Goal: Task Accomplishment & Management: Manage account settings

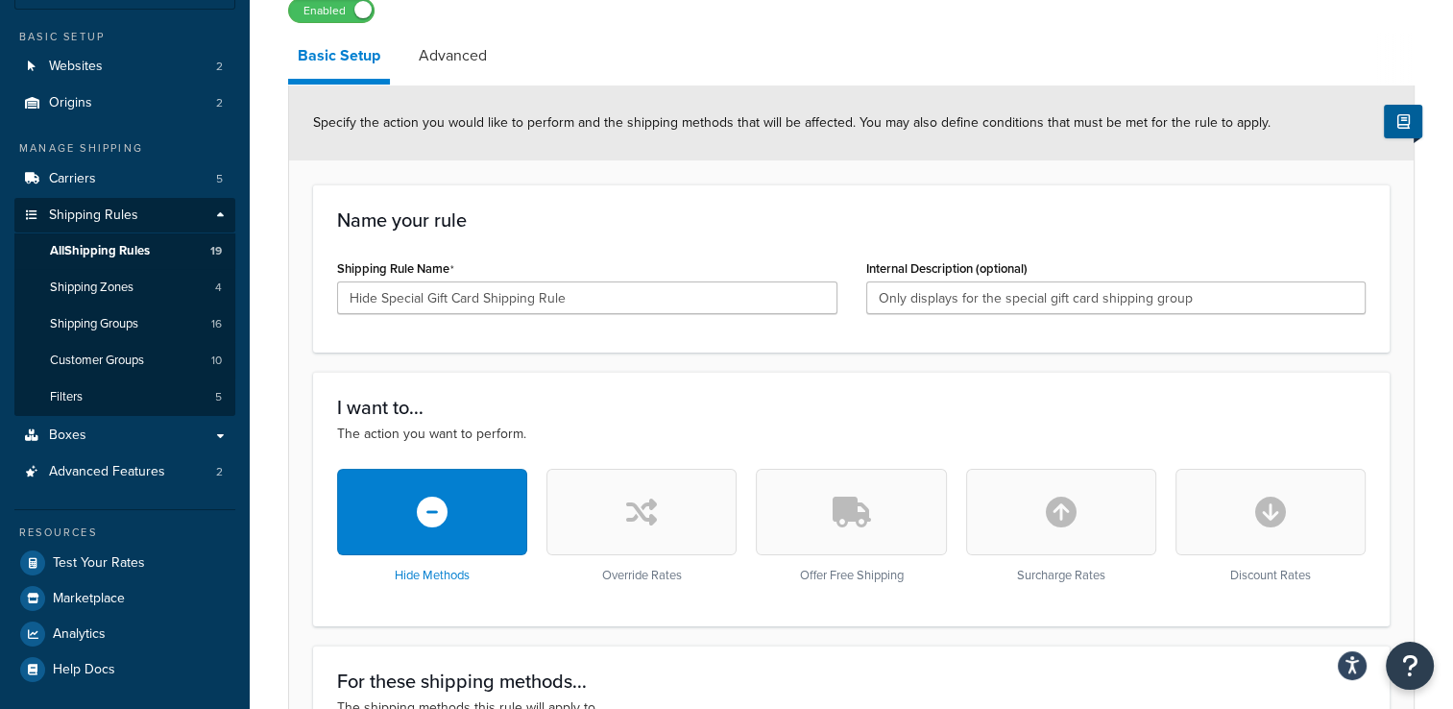
scroll to position [96, 0]
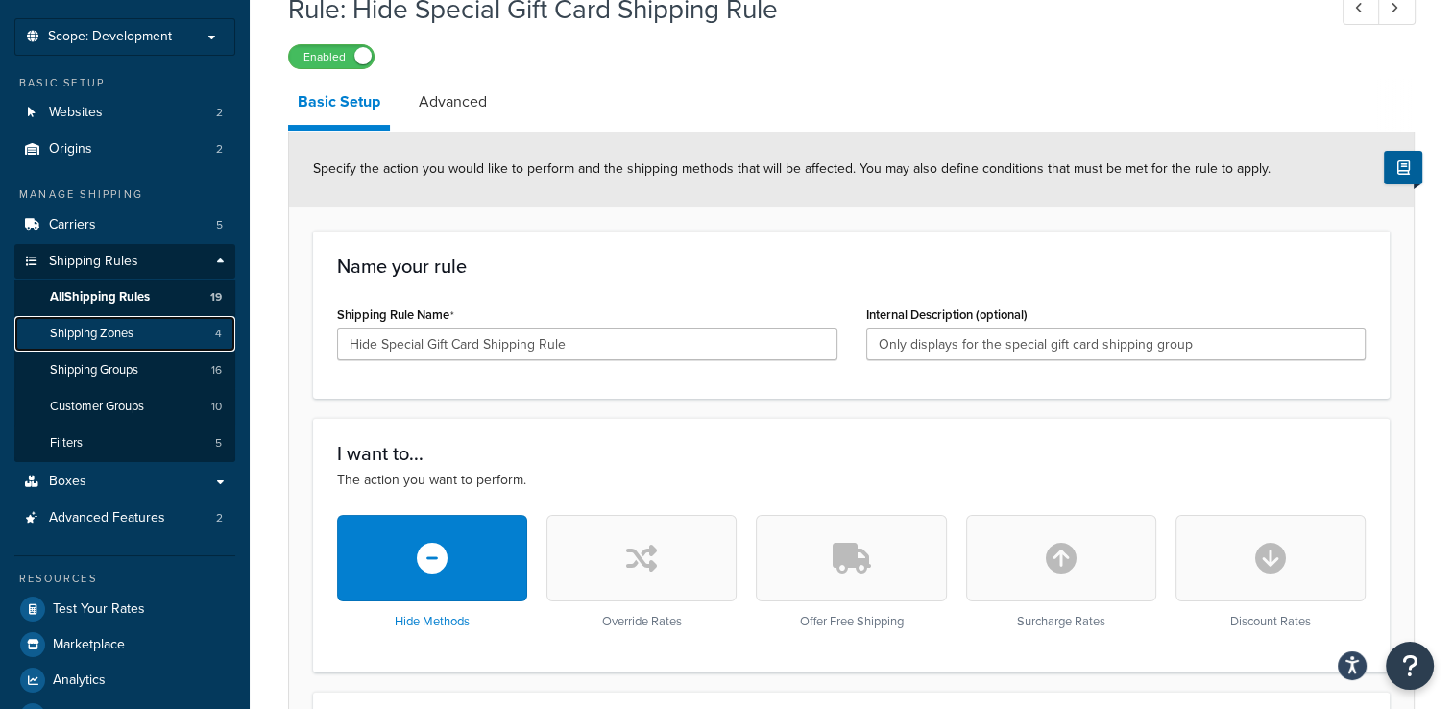
click at [164, 336] on link "Shipping Zones 4" at bounding box center [124, 334] width 221 height 36
click at [150, 300] on span "All Shipping Rules" at bounding box center [100, 297] width 100 height 16
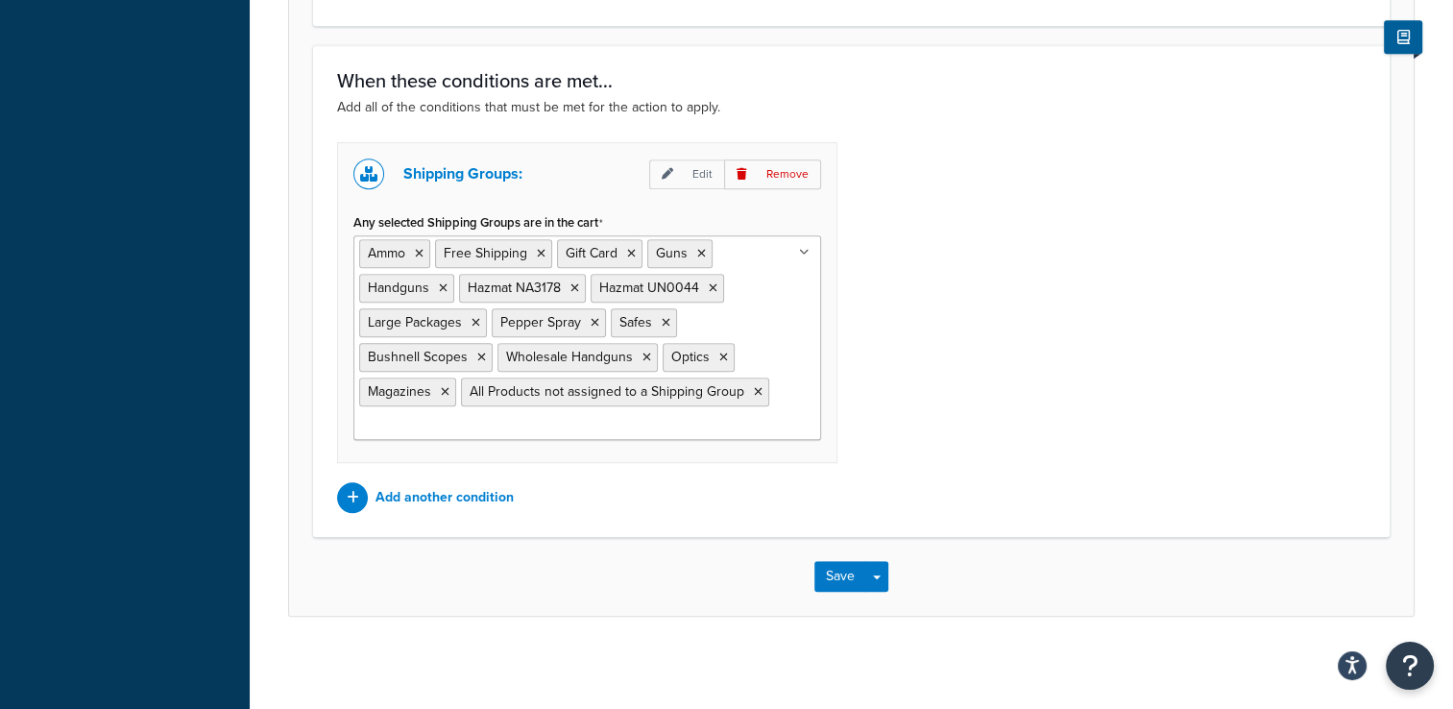
scroll to position [997, 0]
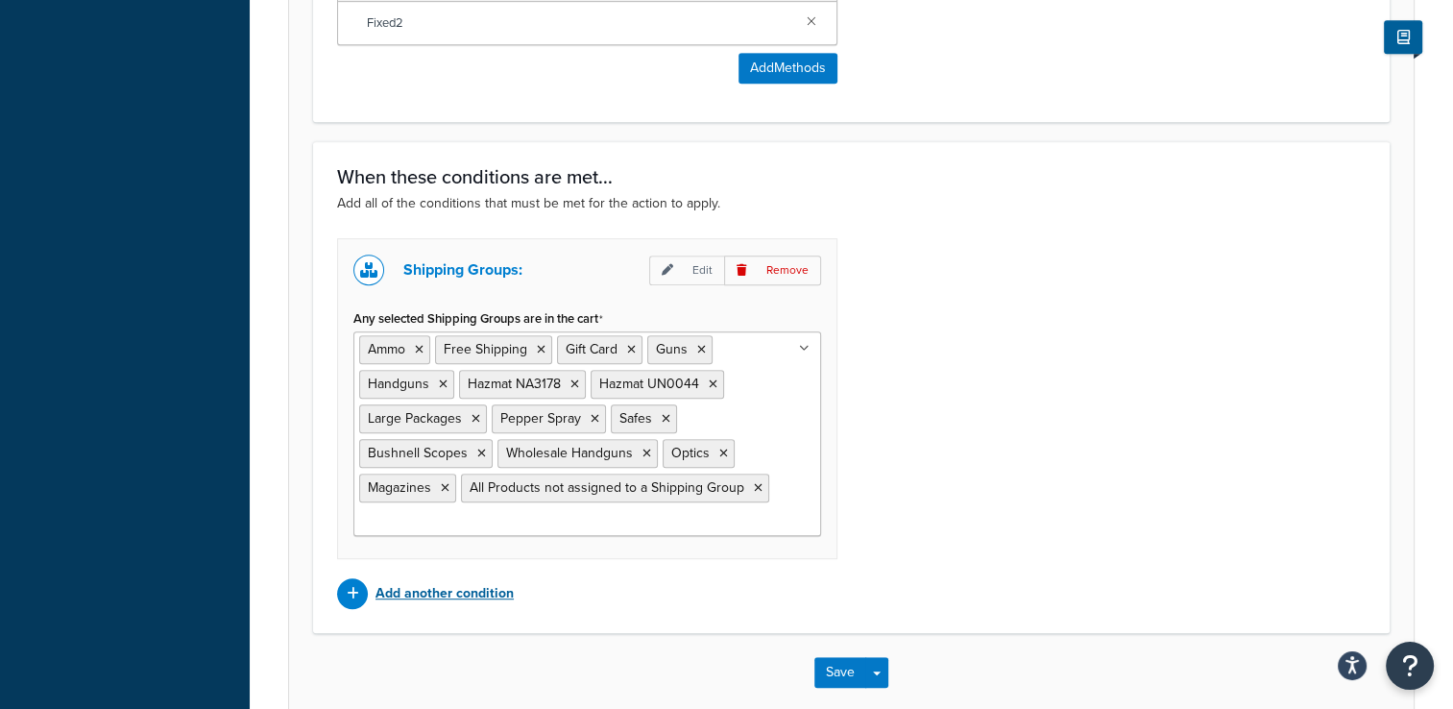
click at [454, 589] on p "Add another condition" at bounding box center [445, 593] width 138 height 27
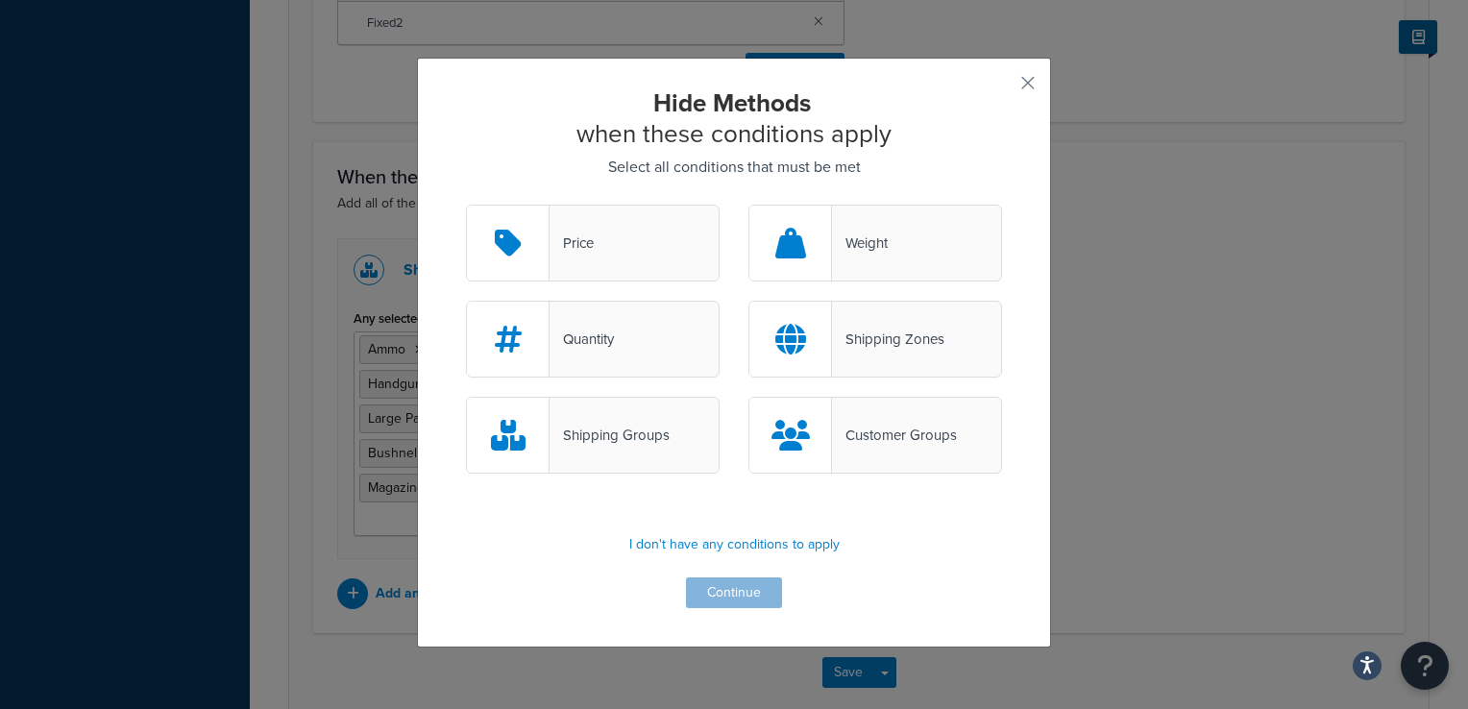
click at [1168, 381] on div "Hide Methods when these conditions apply Select all conditions that must be met…" at bounding box center [734, 354] width 1468 height 709
click at [1002, 87] on button "button" at bounding box center [999, 89] width 5 height 5
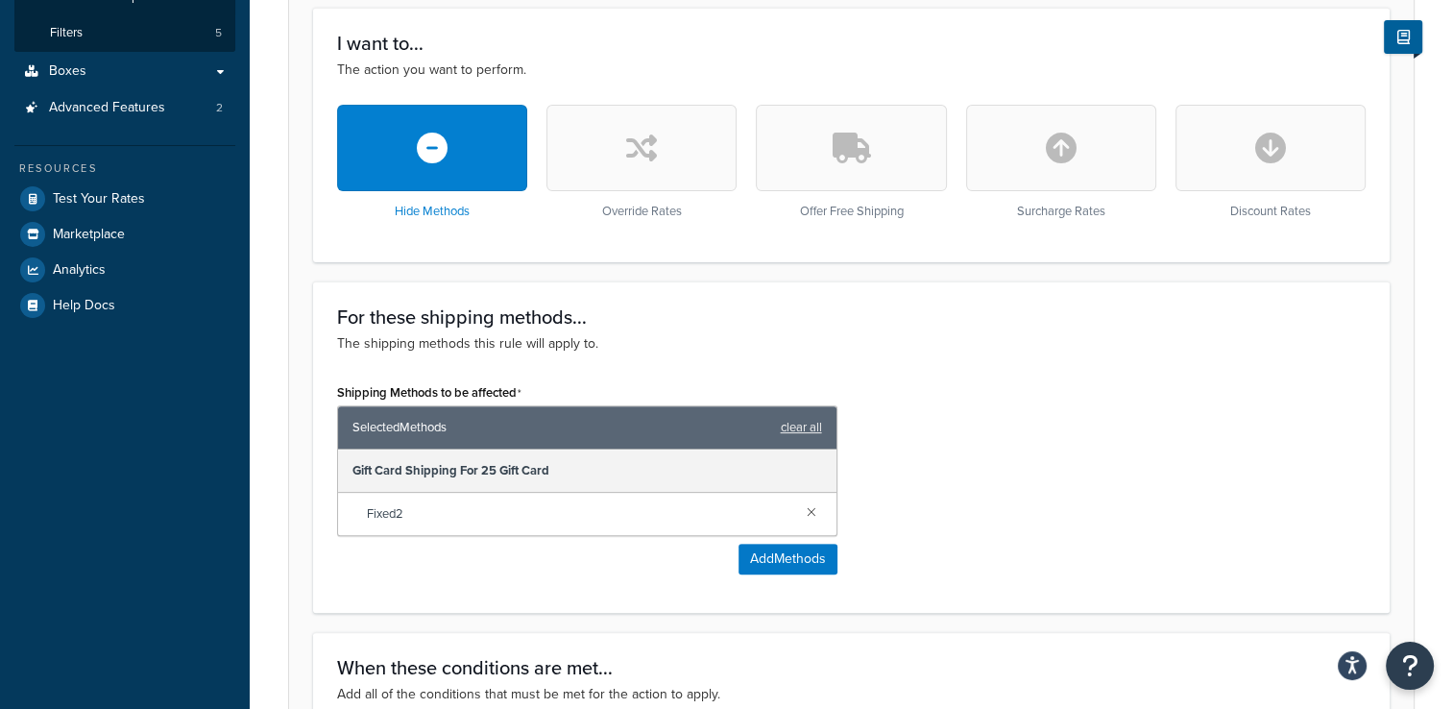
scroll to position [517, 0]
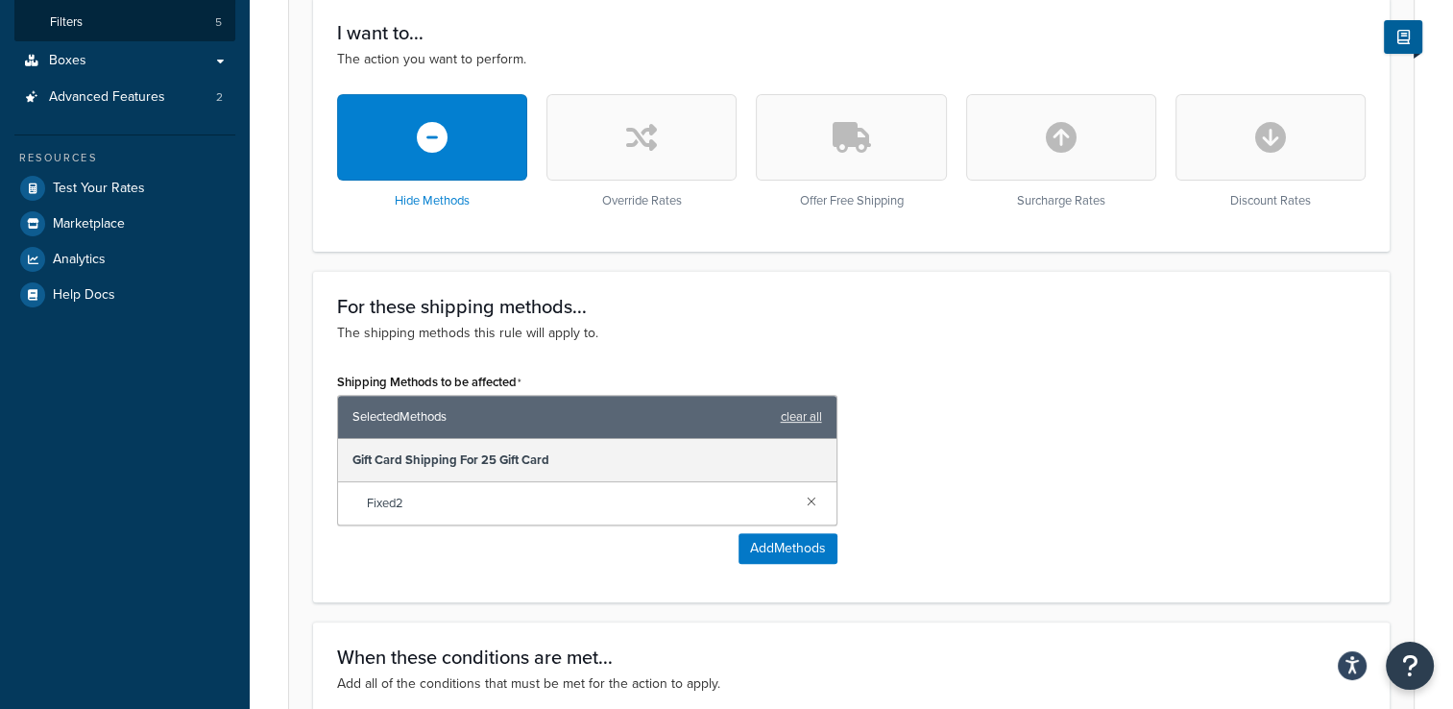
click at [597, 451] on div "Gift Card Shipping For 25 Gift Card" at bounding box center [587, 460] width 499 height 43
click at [522, 457] on div "Gift Card Shipping For 25 Gift Card" at bounding box center [587, 460] width 499 height 43
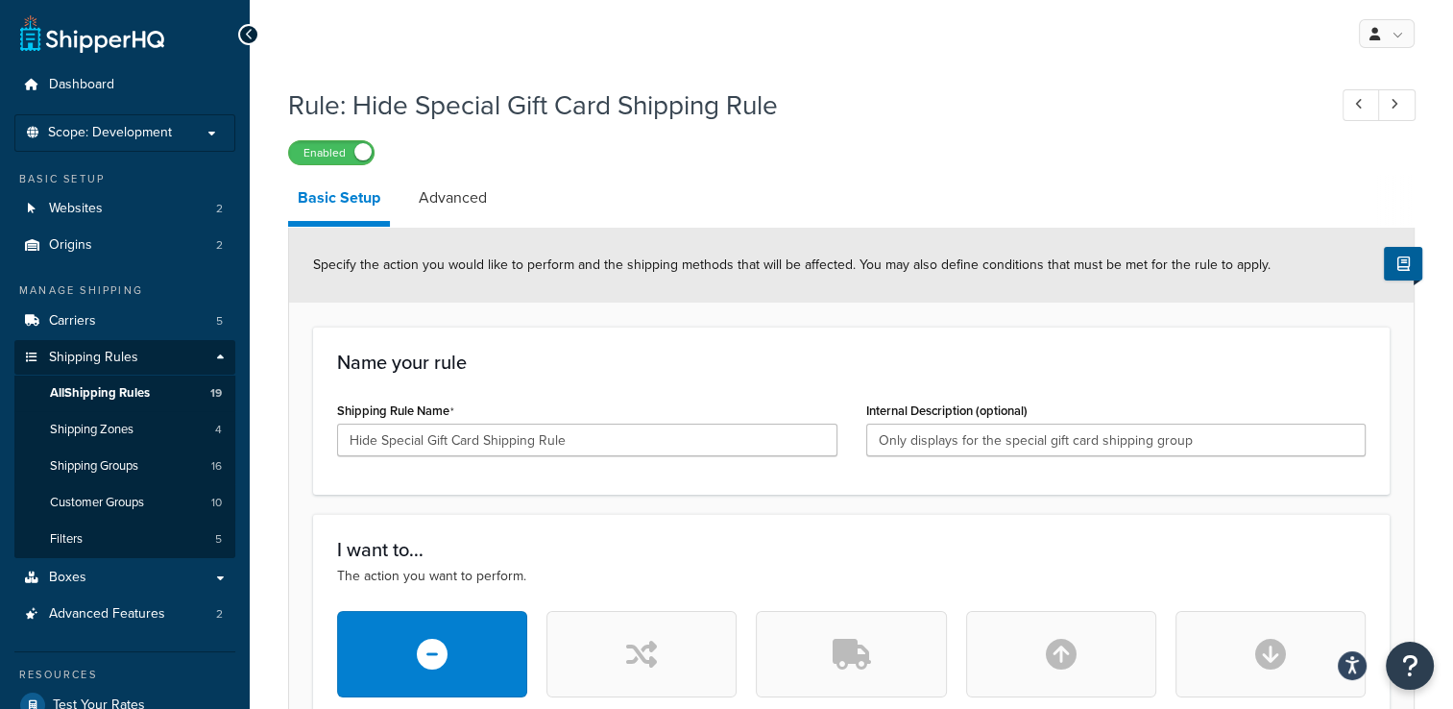
scroll to position [0, 0]
click at [452, 186] on link "Advanced" at bounding box center [452, 198] width 87 height 46
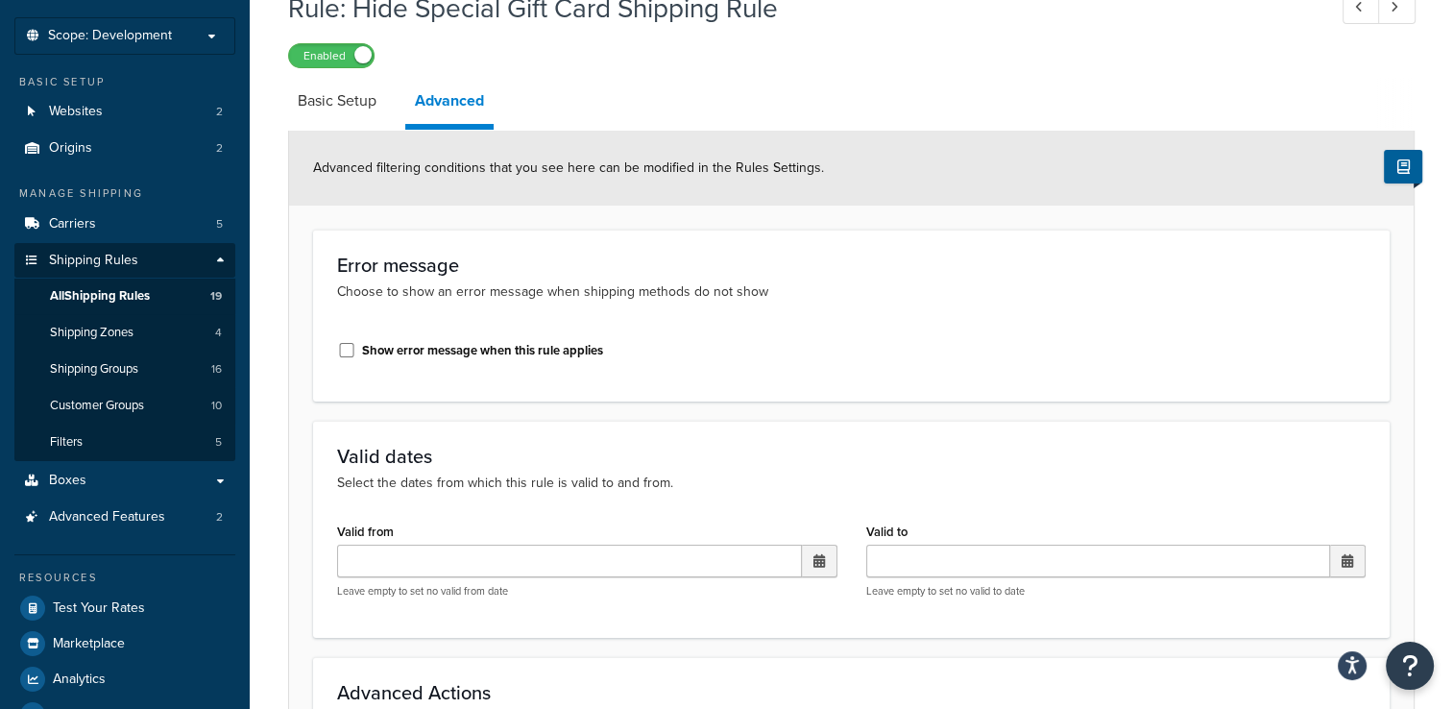
scroll to position [96, 0]
click at [363, 121] on link "Basic Setup" at bounding box center [337, 102] width 98 height 46
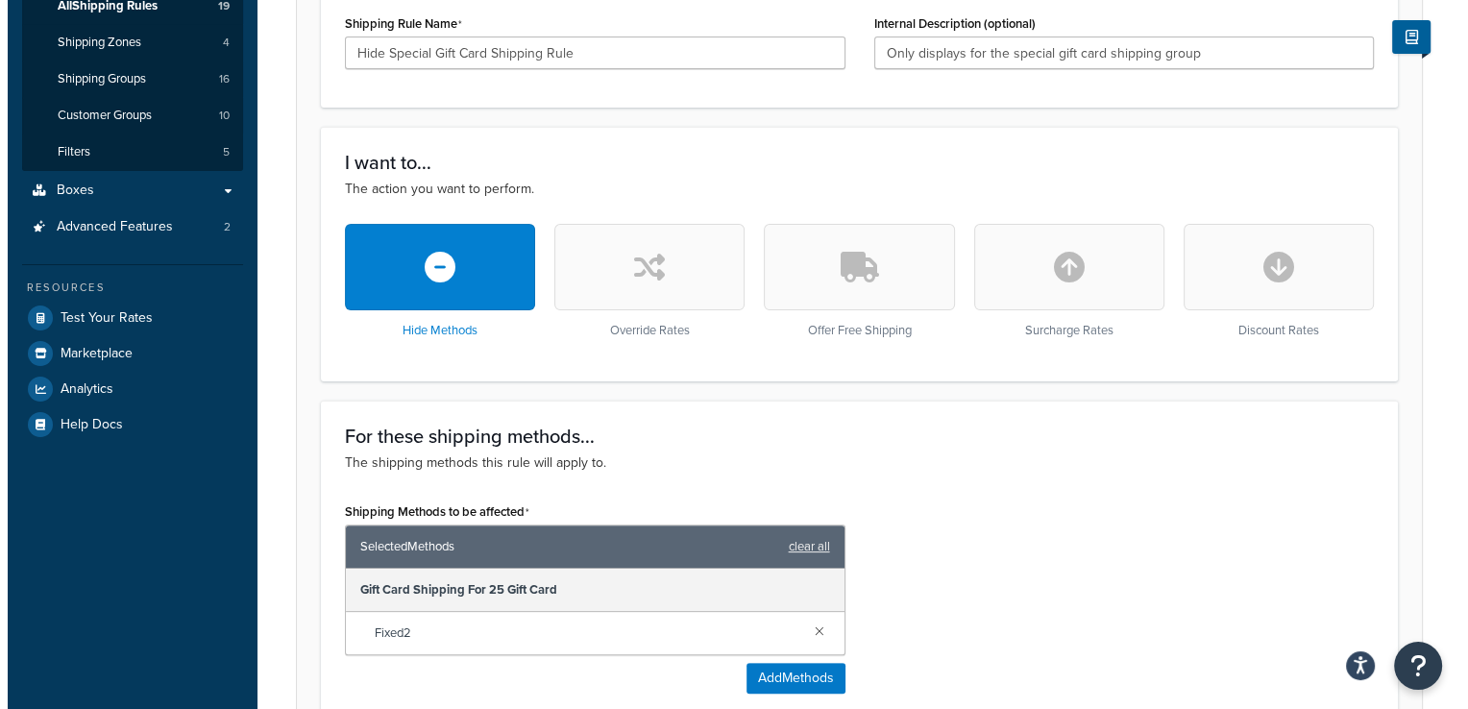
scroll to position [576, 0]
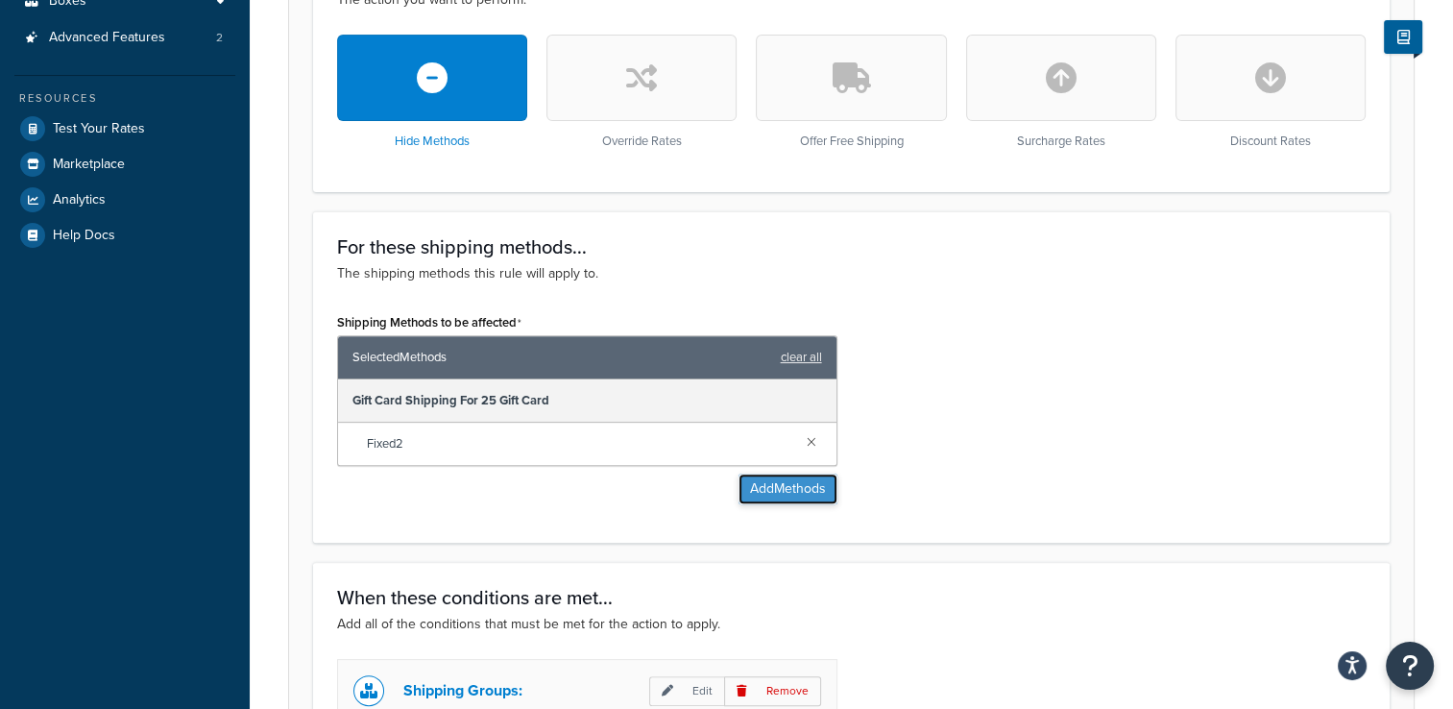
click at [772, 481] on button "Add Methods" at bounding box center [788, 489] width 99 height 31
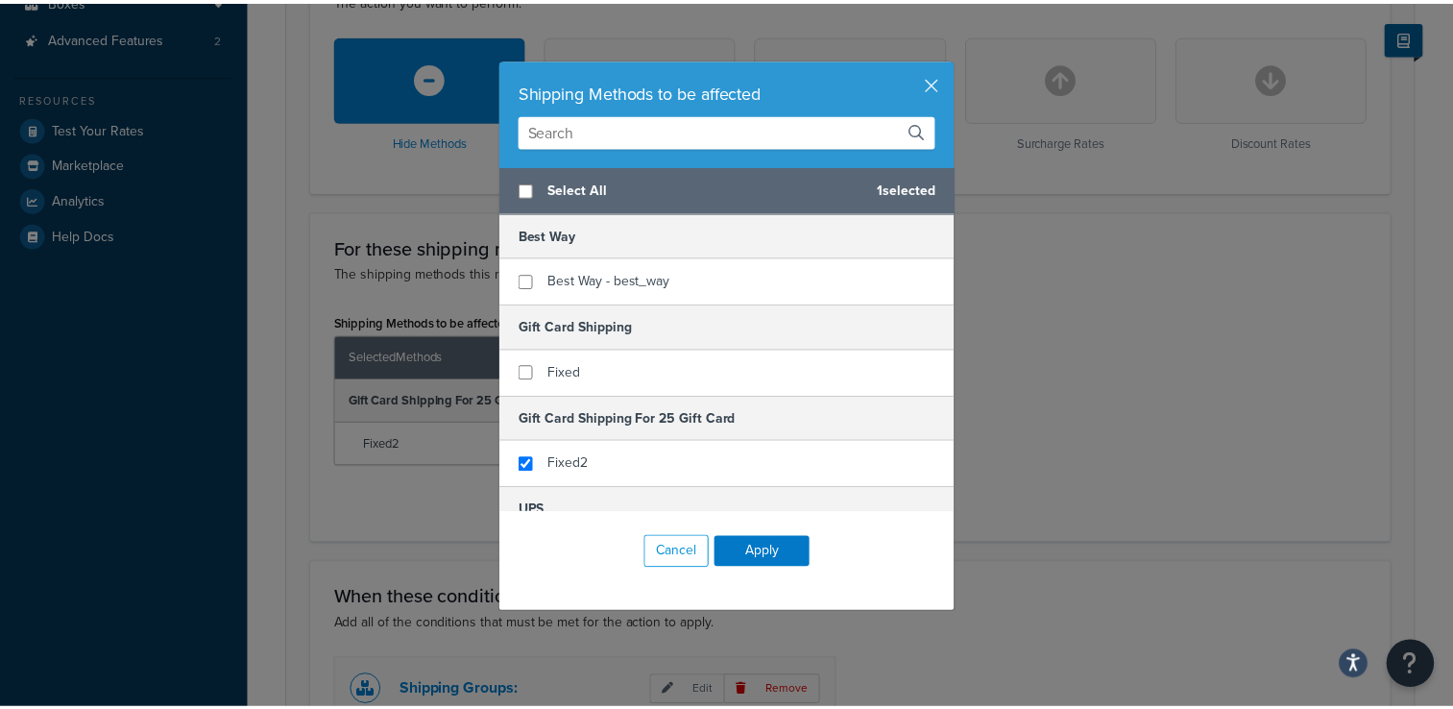
scroll to position [0, 0]
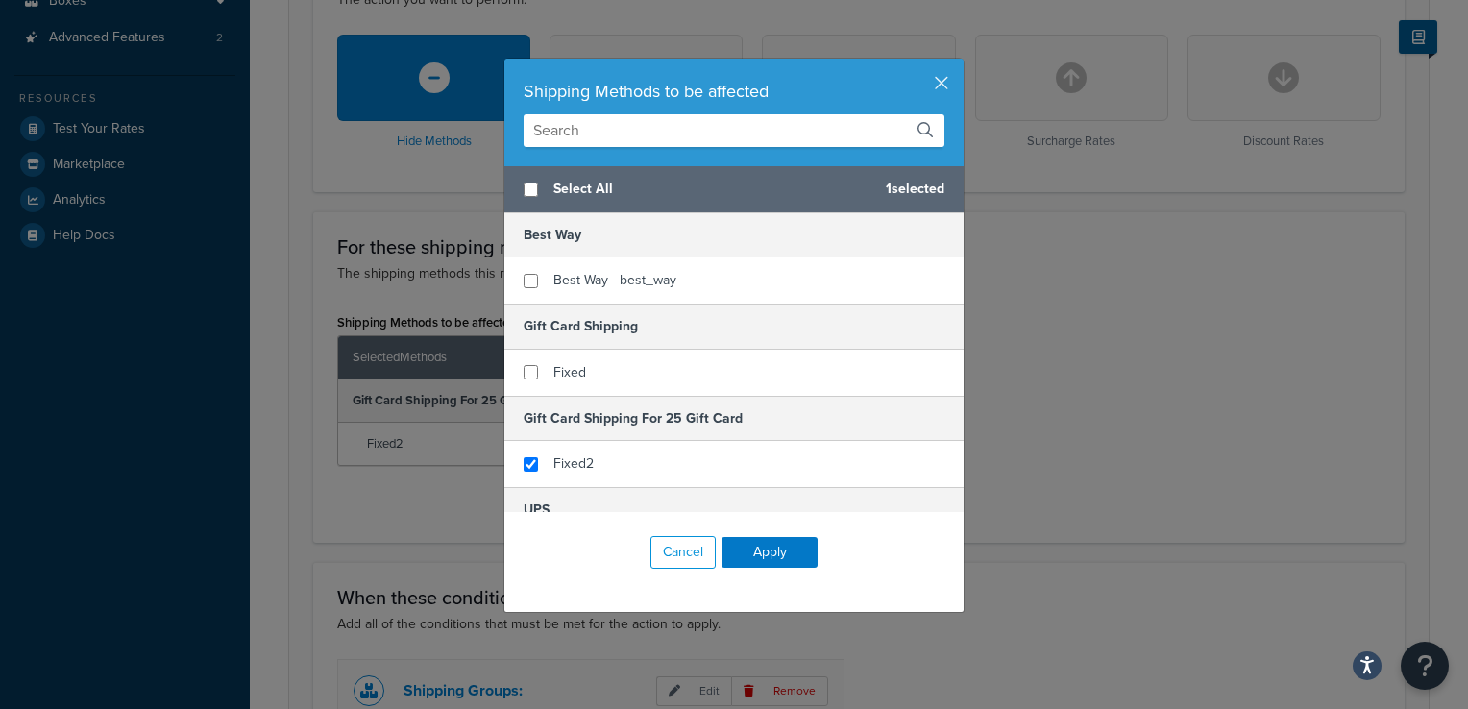
click at [1085, 365] on div "Shipping Methods to be affected Select All 1 selected Best Way Best Way - best_…" at bounding box center [734, 354] width 1468 height 709
click at [934, 101] on div "Shipping Methods to be affected" at bounding box center [734, 91] width 421 height 27
click at [959, 63] on button "button" at bounding box center [961, 61] width 5 height 5
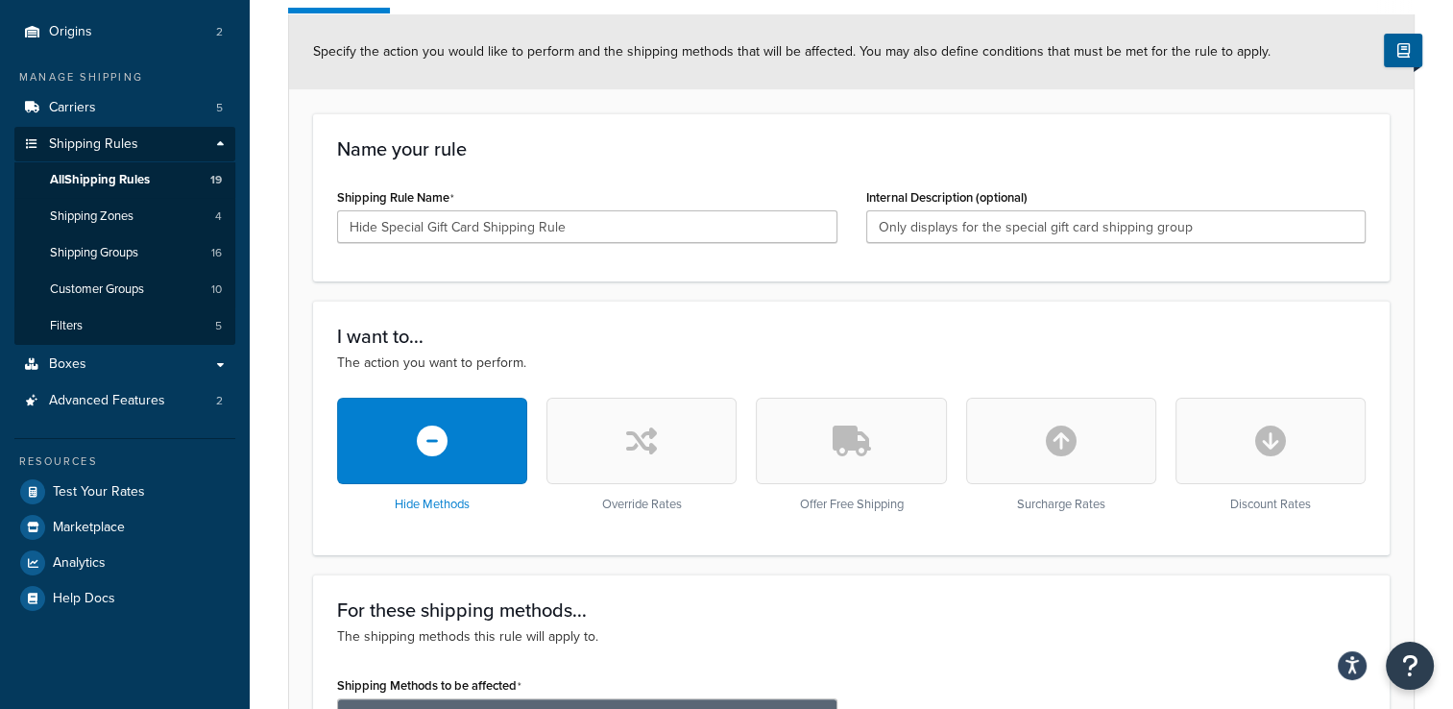
scroll to position [133, 0]
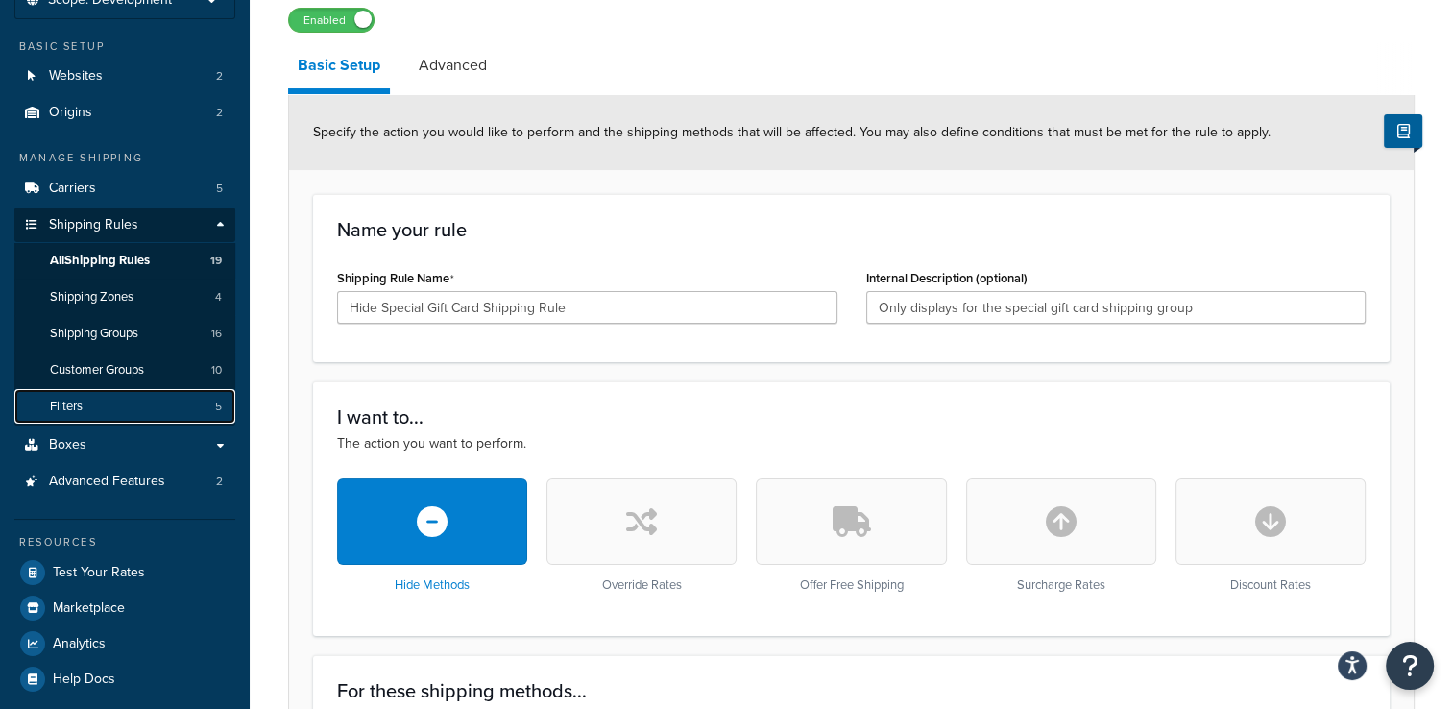
click at [184, 404] on link "Filters 5" at bounding box center [124, 407] width 221 height 36
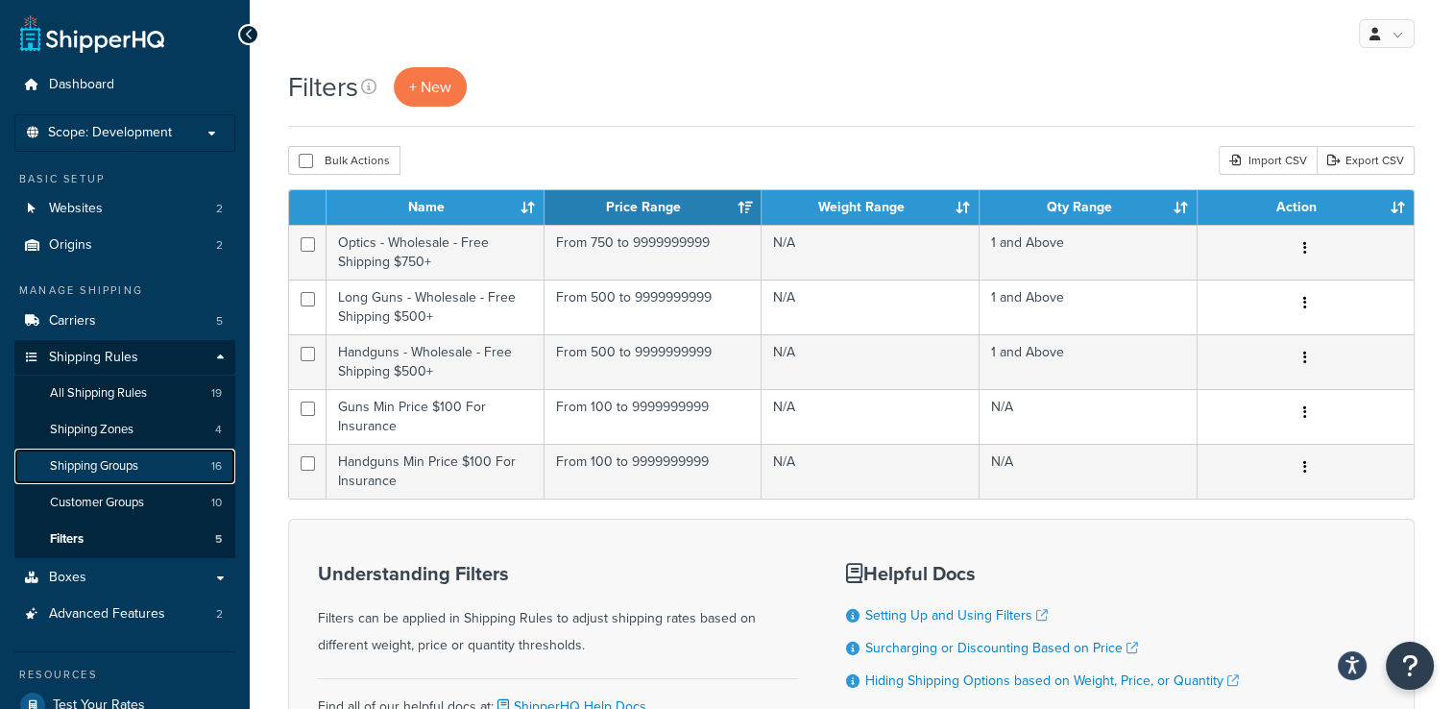
click at [154, 464] on link "Shipping Groups 16" at bounding box center [124, 467] width 221 height 36
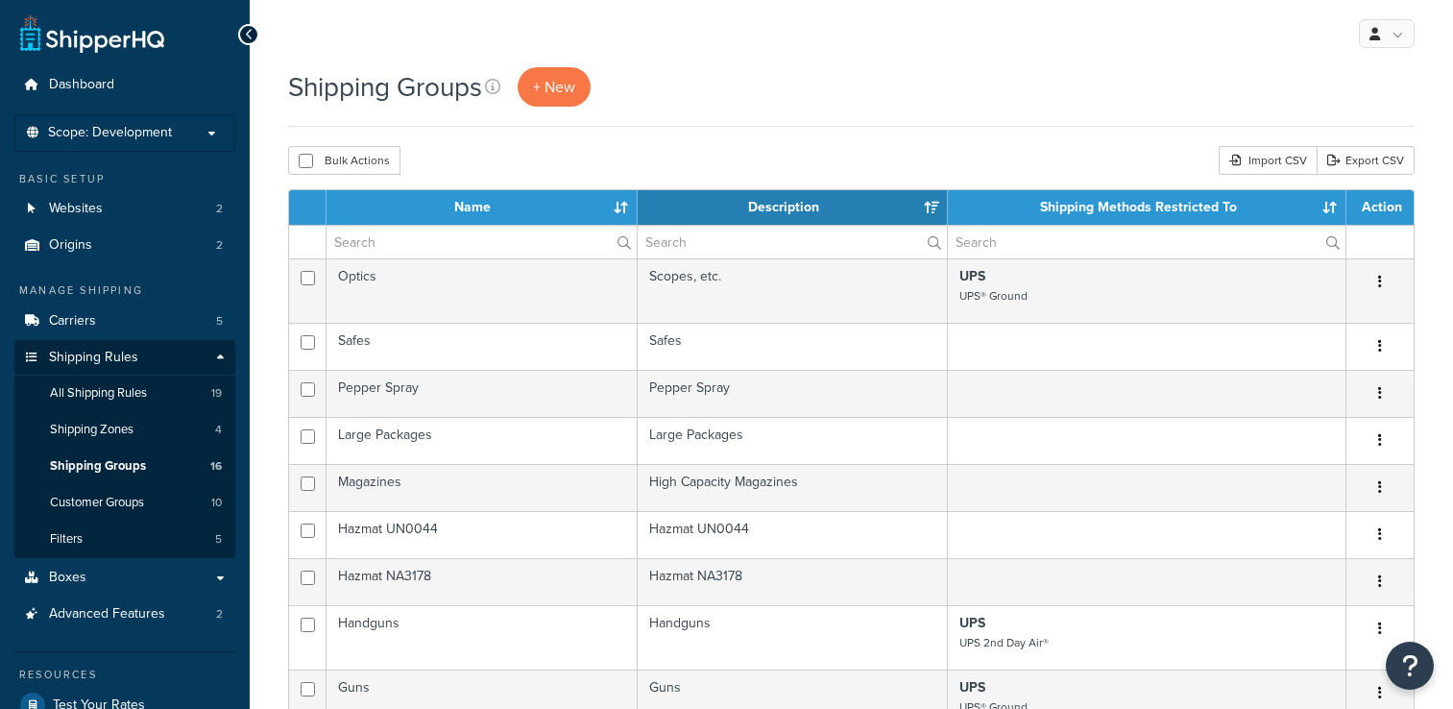
select select "15"
click at [164, 399] on link "All Shipping Rules 19" at bounding box center [124, 394] width 221 height 36
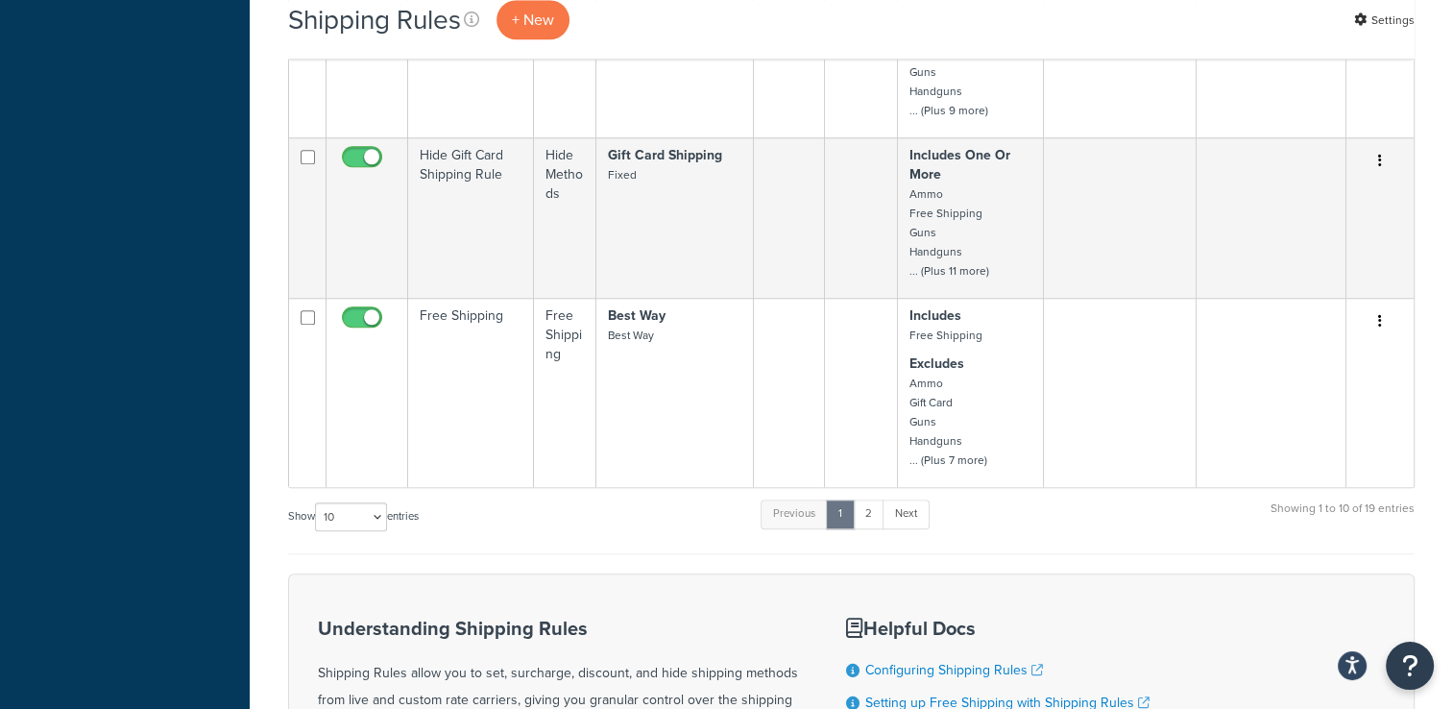
scroll to position [1701, 0]
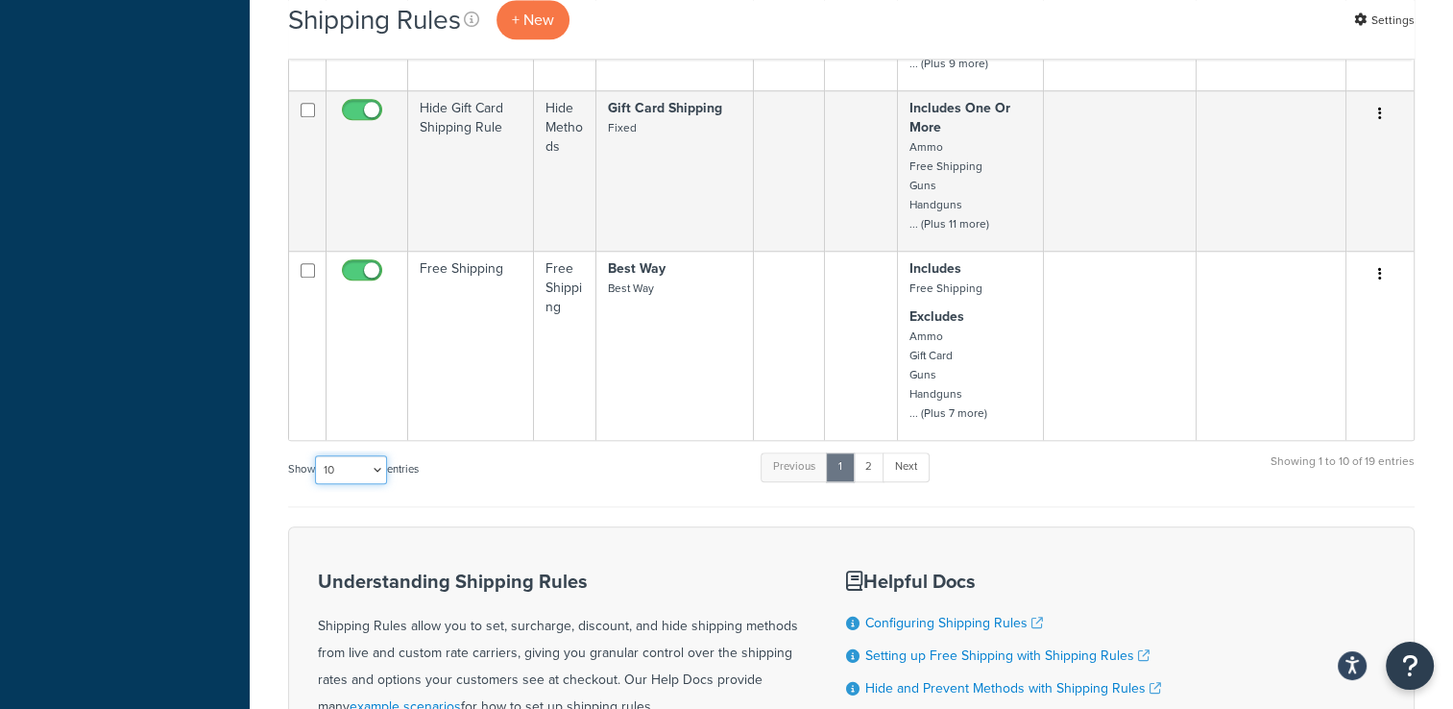
click at [354, 455] on select "10 15 25 50 100 1000" at bounding box center [351, 469] width 72 height 29
select select "50"
click at [317, 455] on select "10 15 25 50 100 1000" at bounding box center [351, 469] width 72 height 29
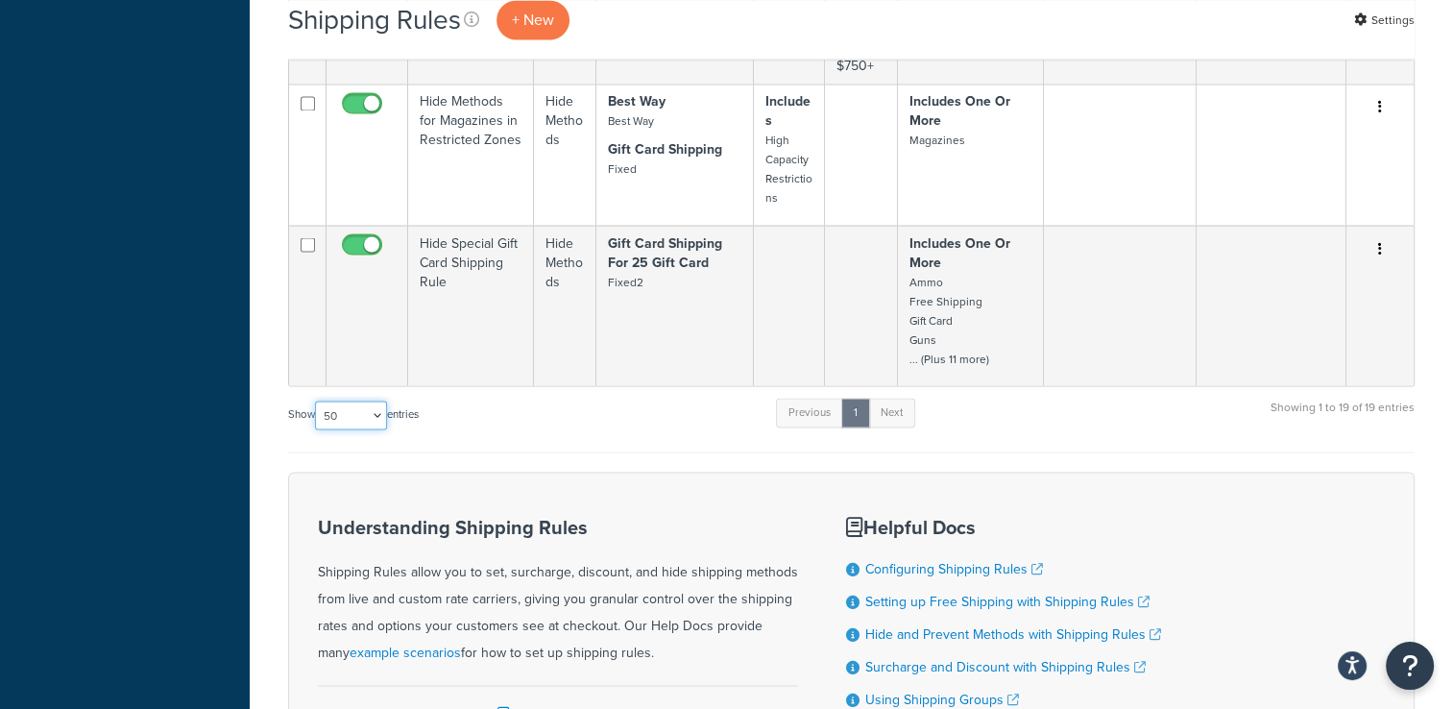
scroll to position [3334, 0]
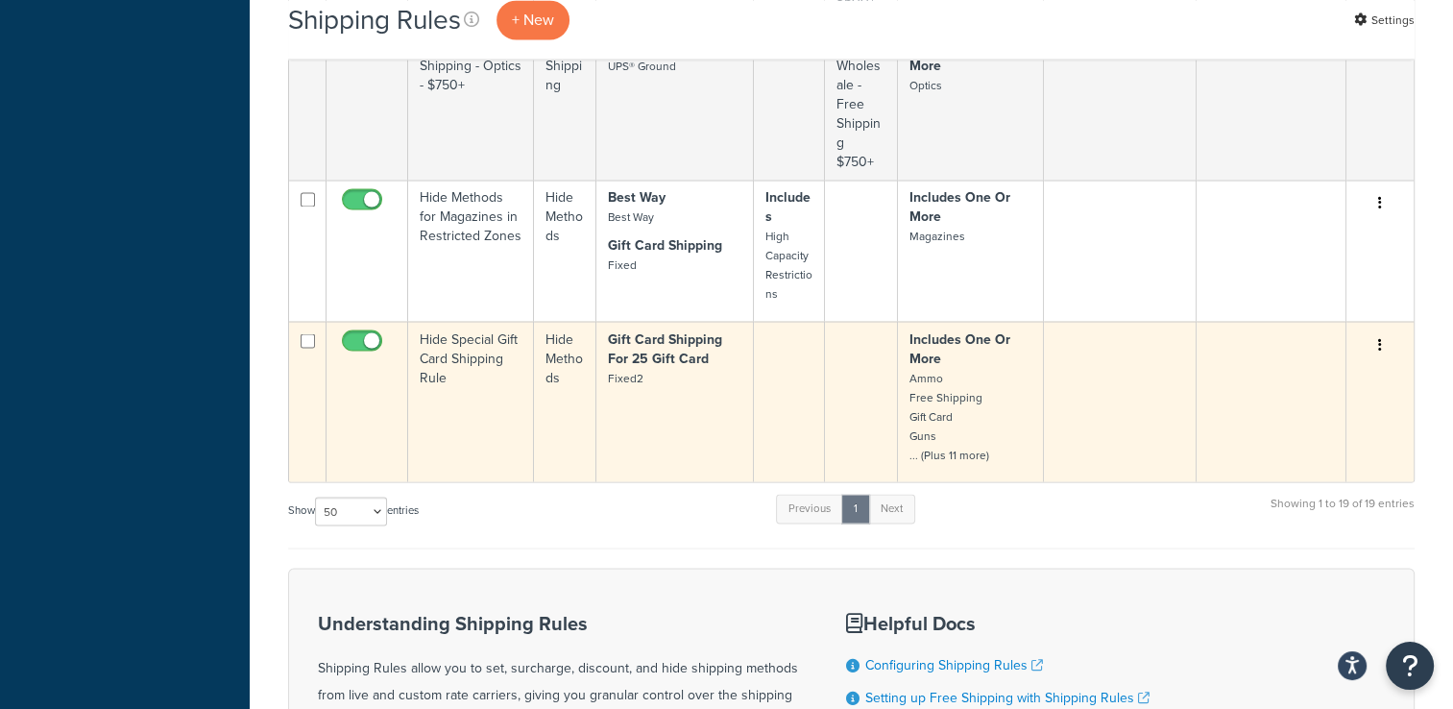
click at [1379, 337] on icon "button" at bounding box center [1380, 343] width 4 height 13
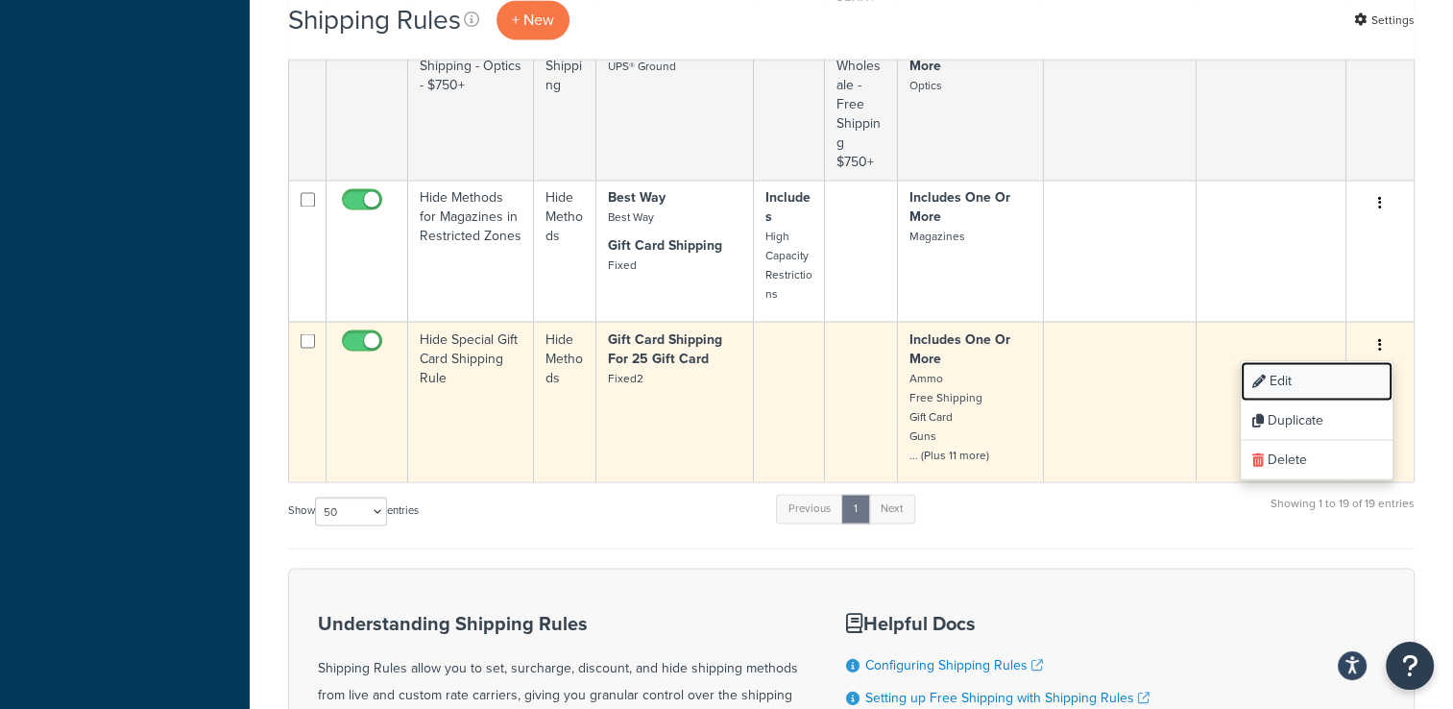
click at [1362, 376] on link "Edit" at bounding box center [1317, 380] width 152 height 39
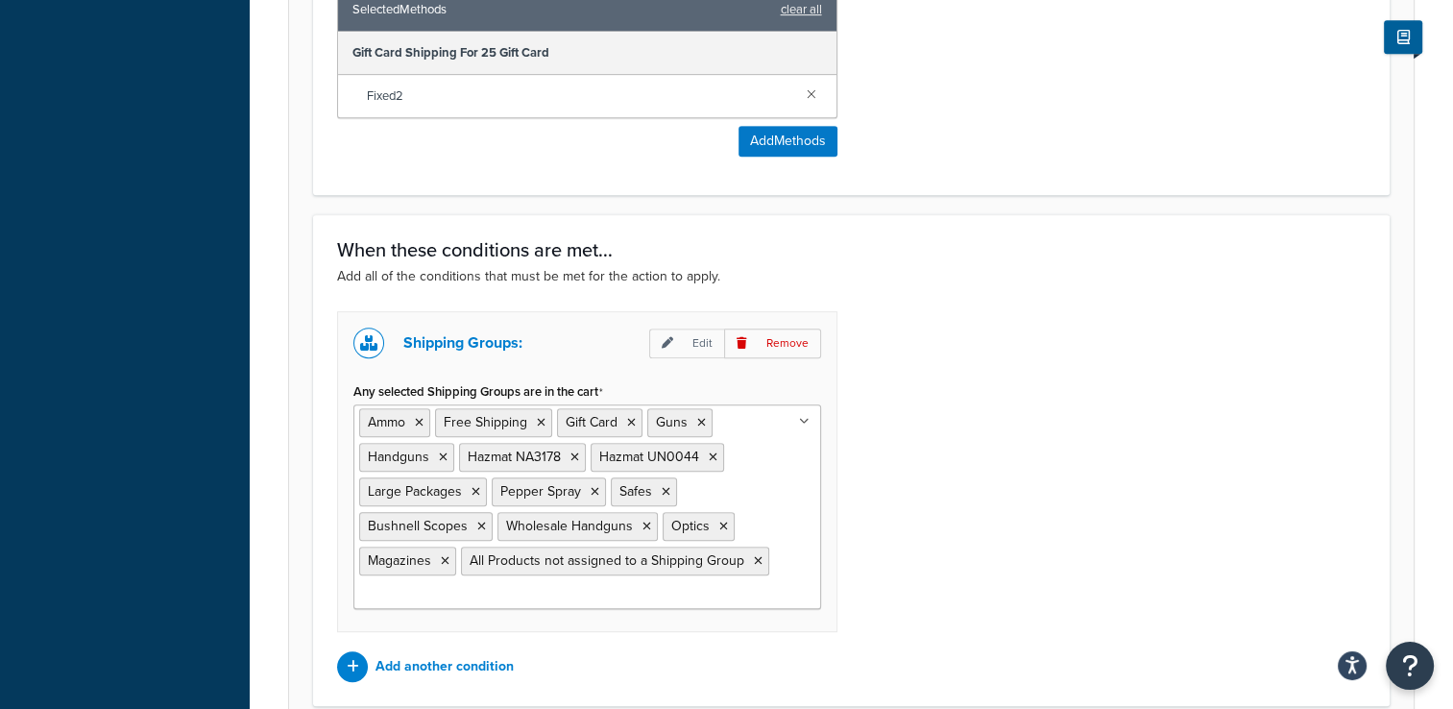
scroll to position [1057, 0]
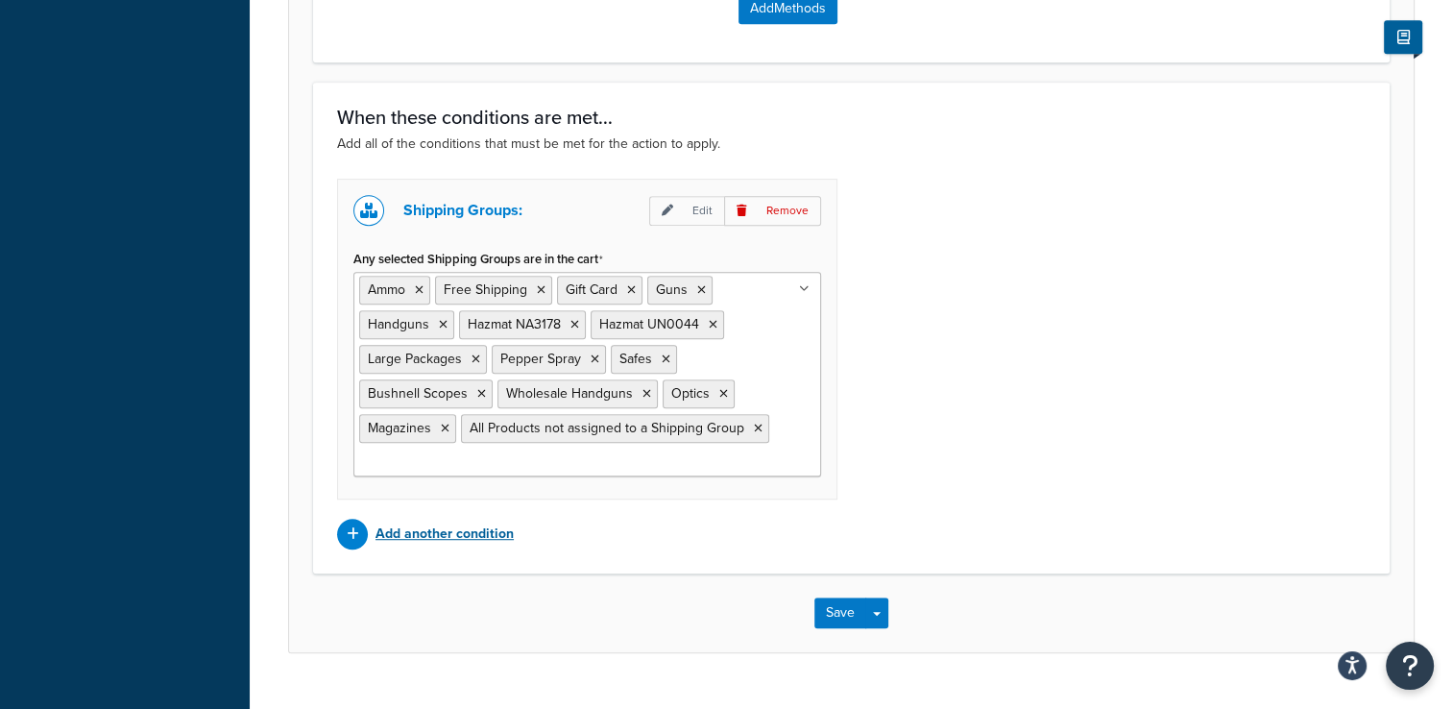
click at [453, 519] on div "Add another condition" at bounding box center [587, 534] width 500 height 31
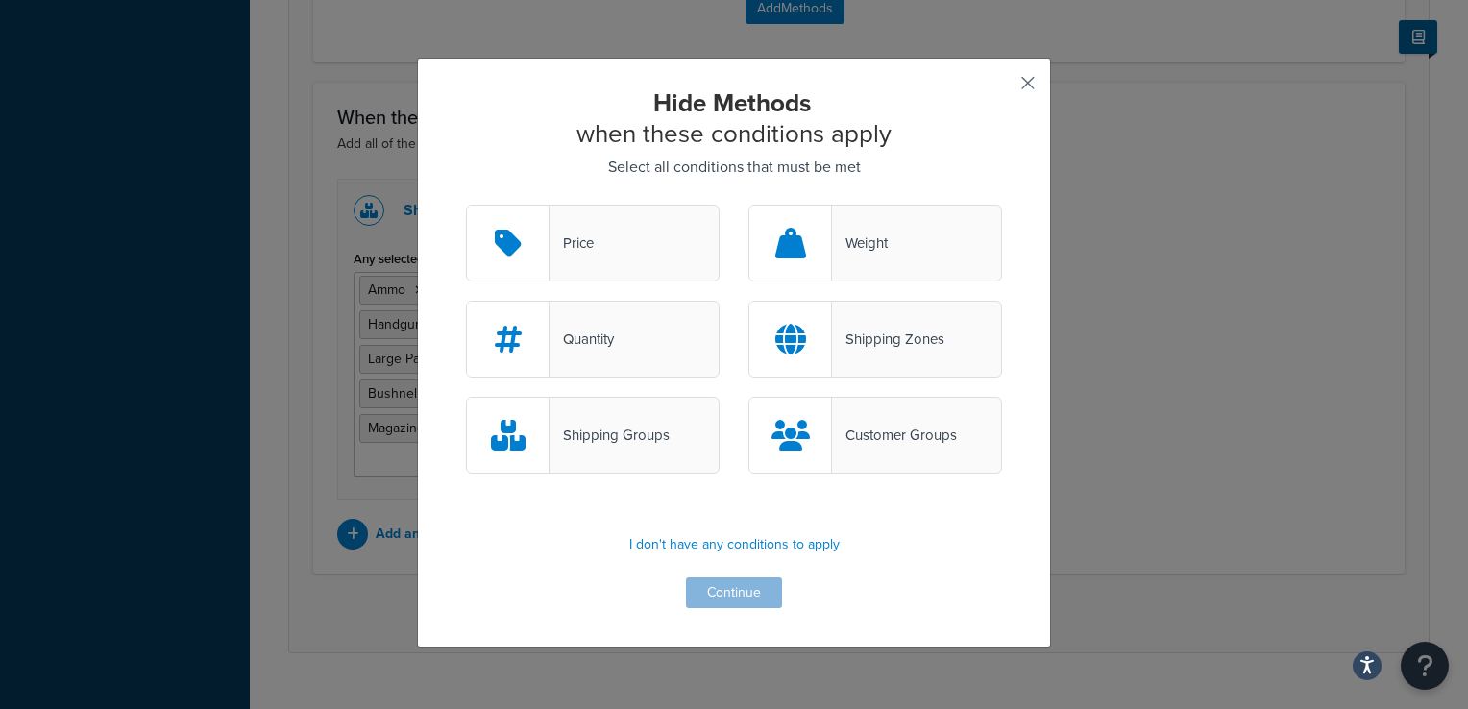
click at [1002, 88] on button "button" at bounding box center [999, 89] width 5 height 5
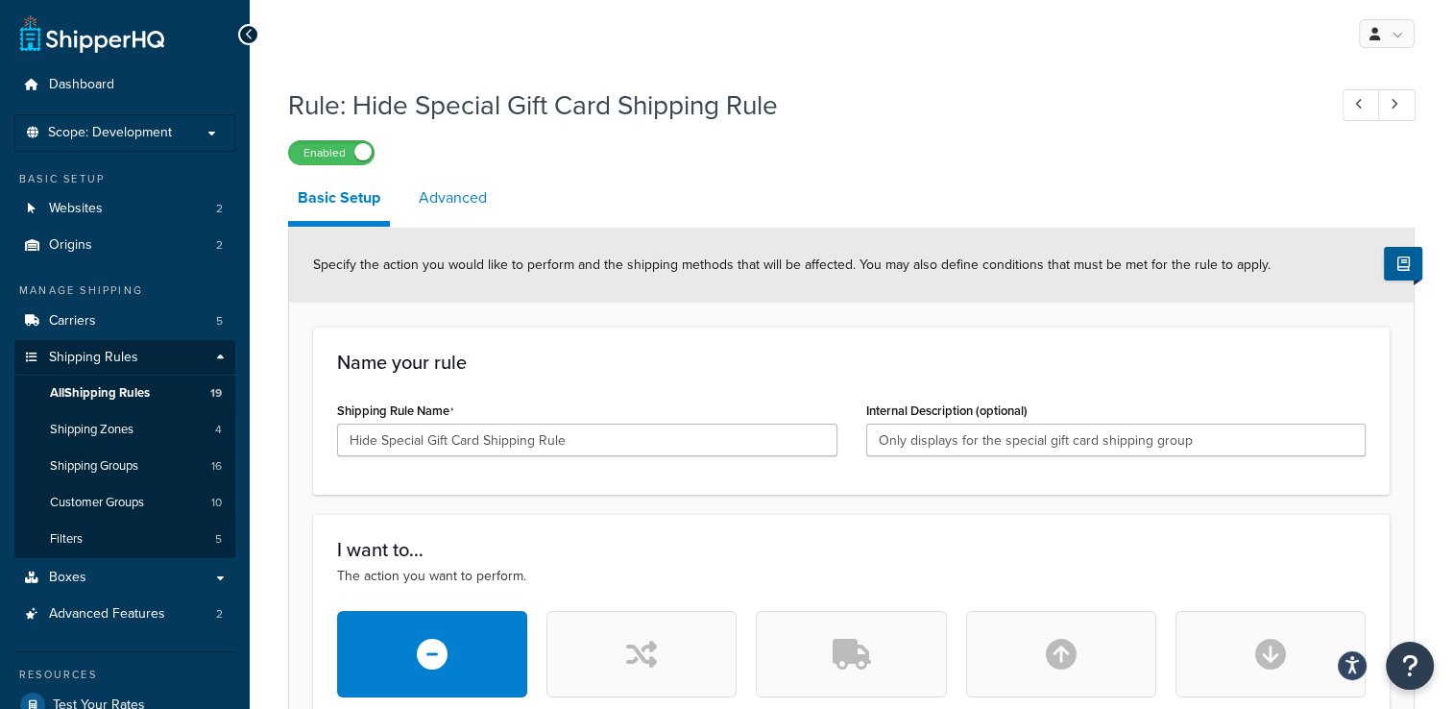
click at [465, 206] on link "Advanced" at bounding box center [452, 198] width 87 height 46
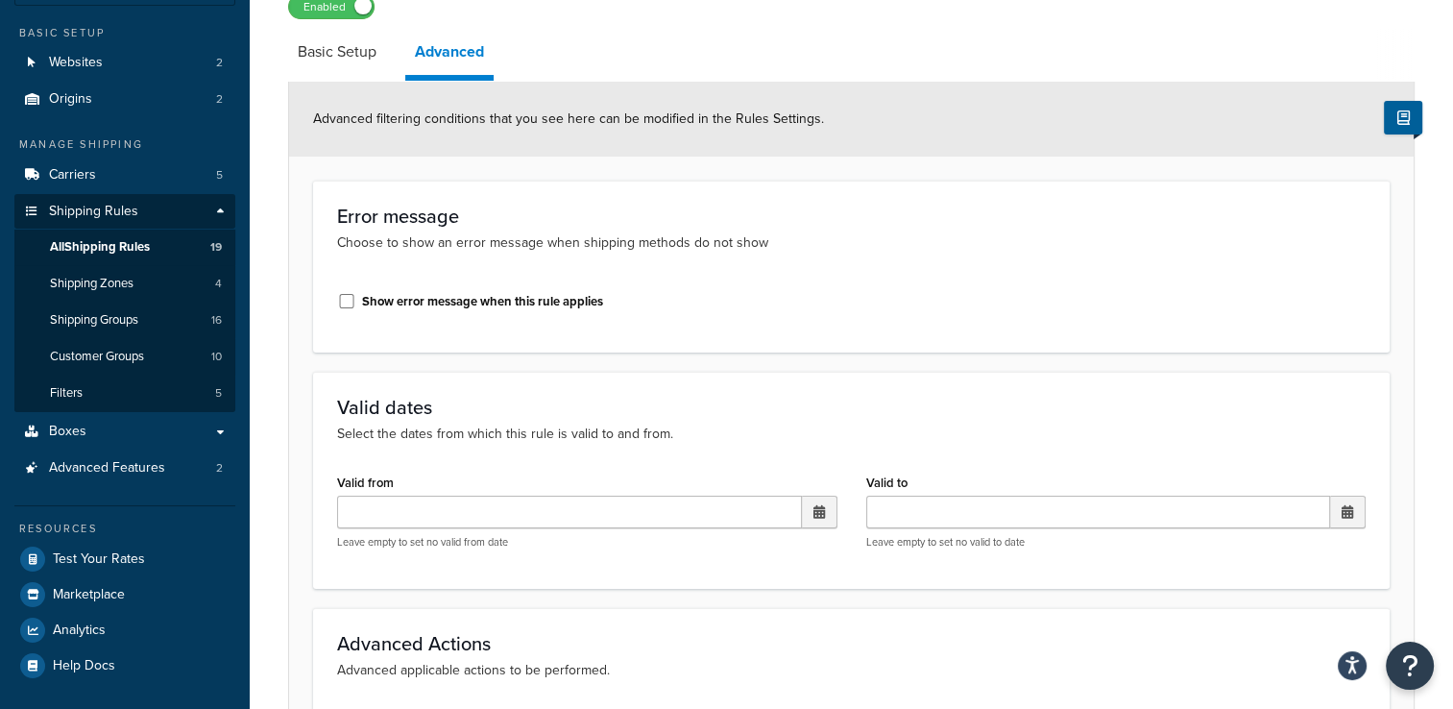
scroll to position [20, 0]
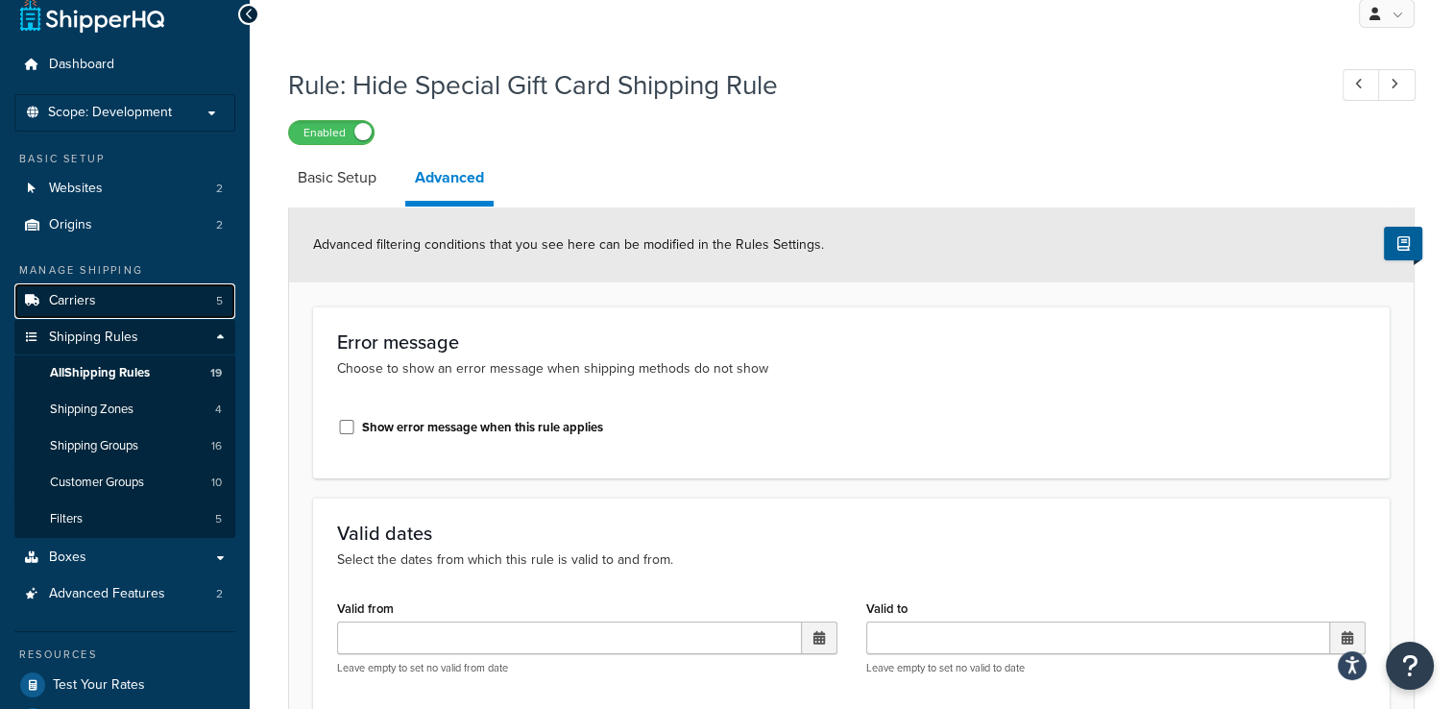
click at [177, 302] on link "Carriers 5" at bounding box center [124, 301] width 221 height 36
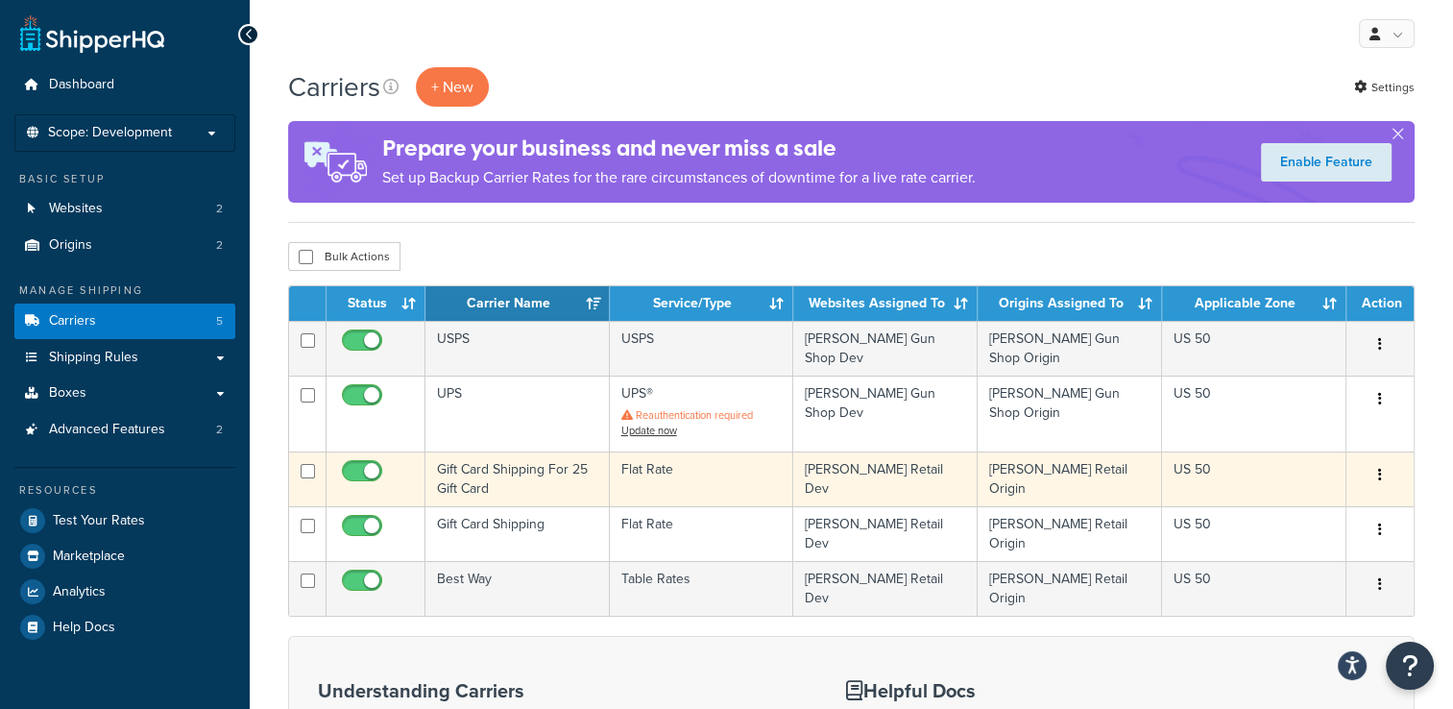
click at [1381, 468] on icon "button" at bounding box center [1380, 474] width 4 height 13
click at [1334, 513] on link "Edit" at bounding box center [1303, 505] width 152 height 39
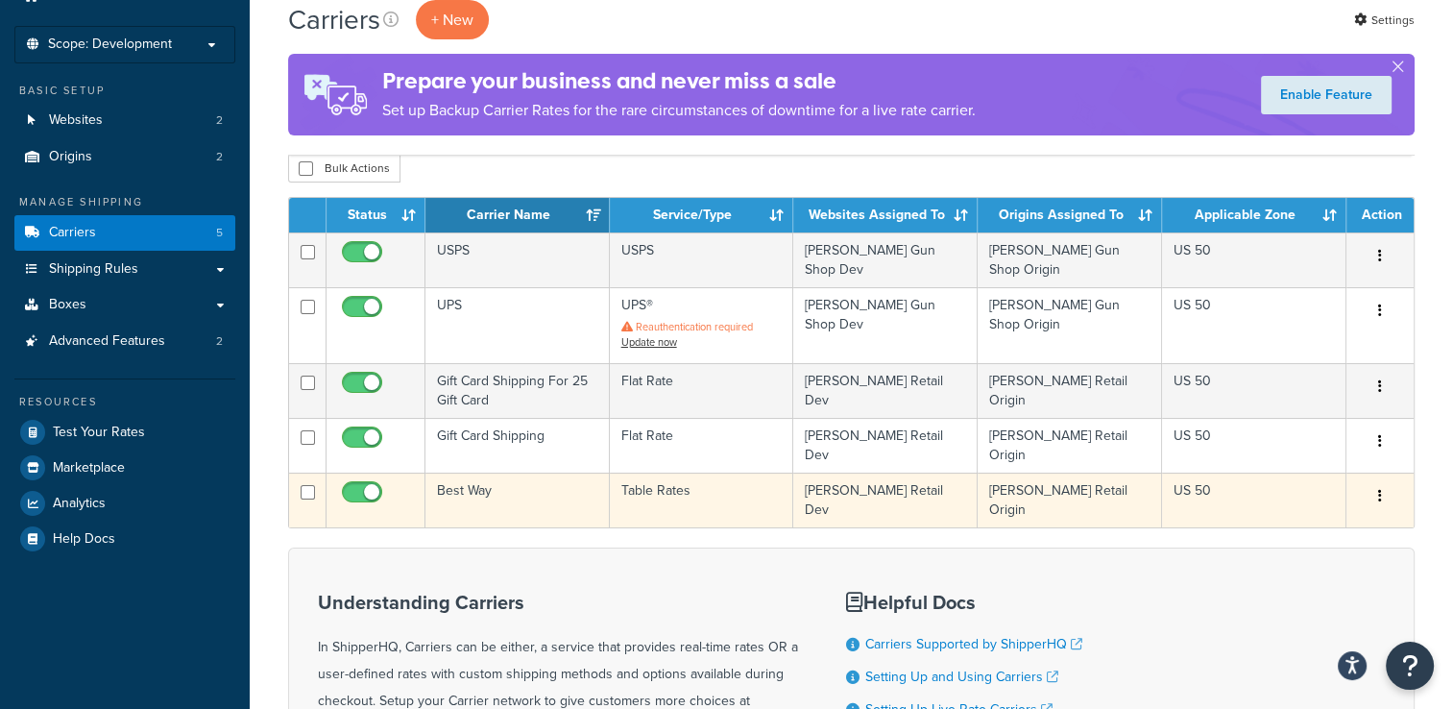
scroll to position [192, 0]
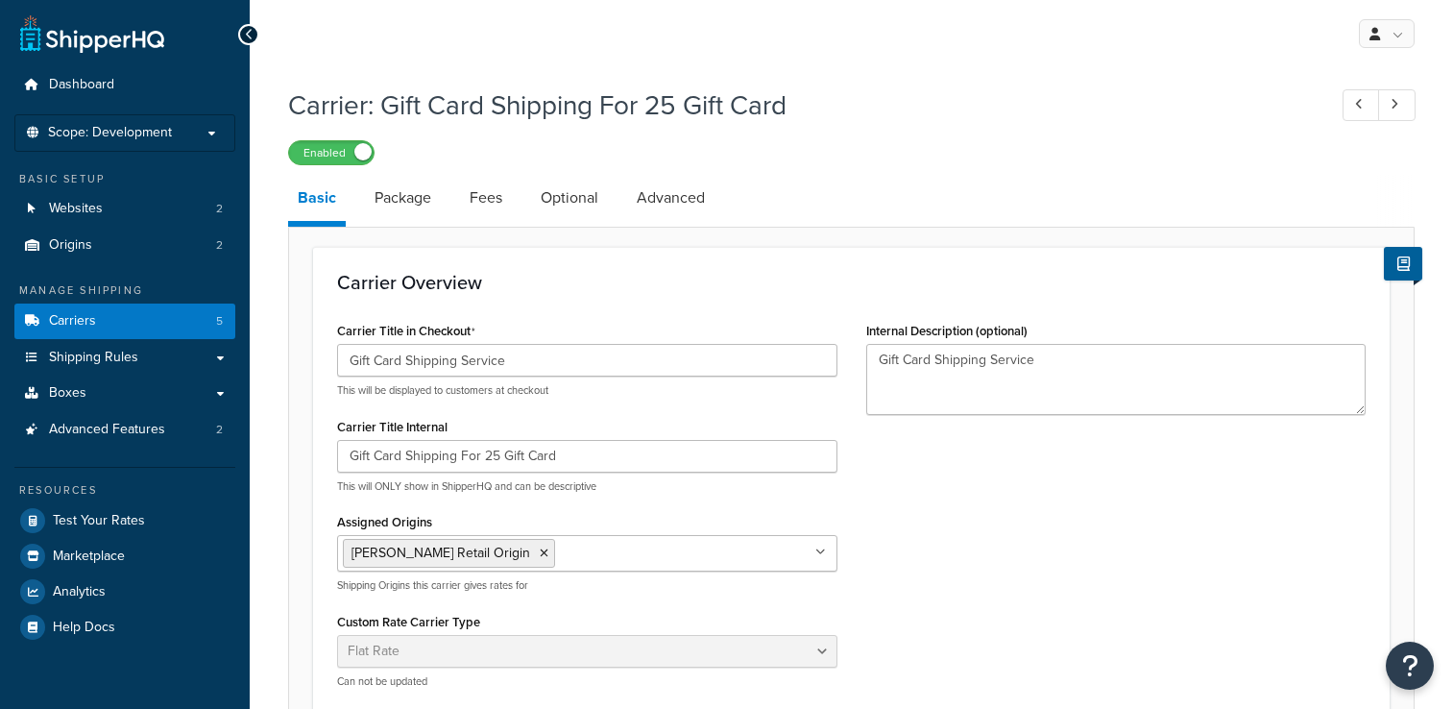
select select "flat"
click at [410, 202] on link "Package" at bounding box center [403, 198] width 76 height 46
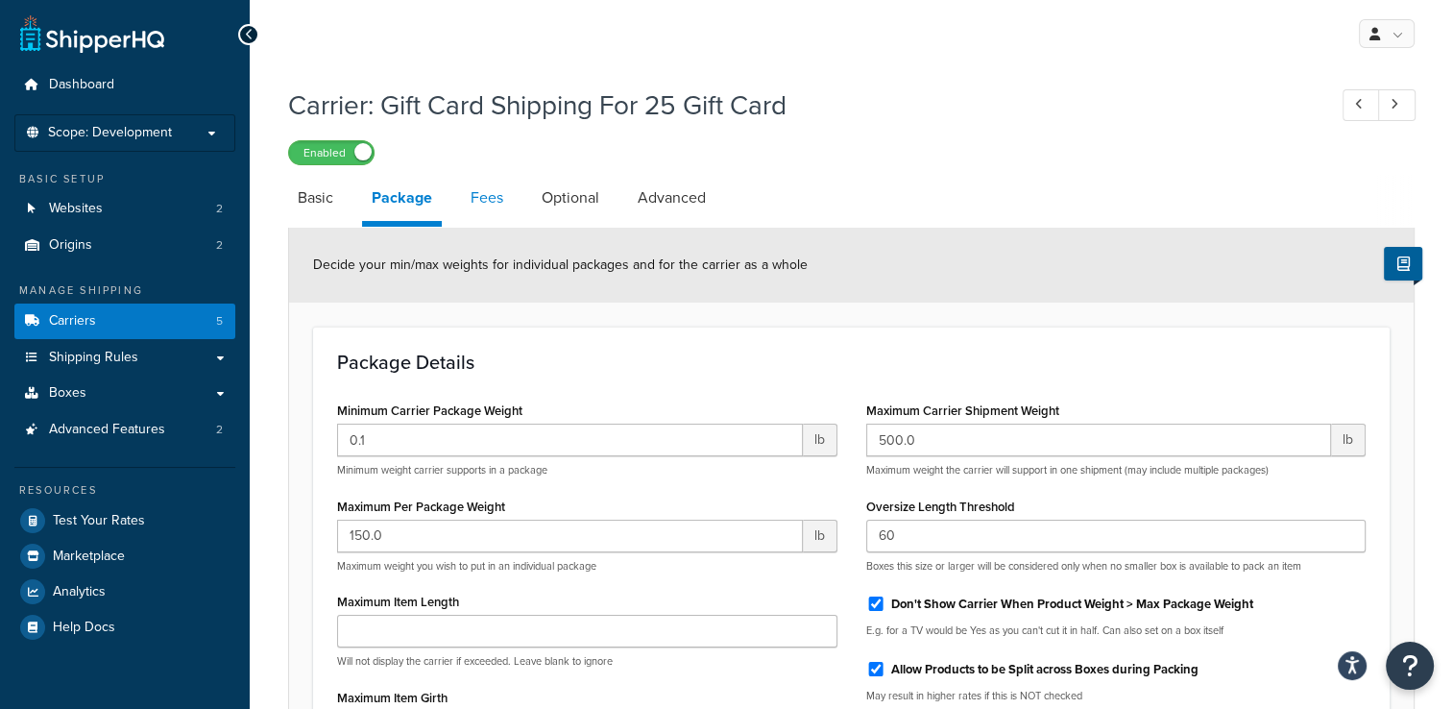
click at [499, 204] on link "Fees" at bounding box center [487, 198] width 52 height 46
select select "AFTER"
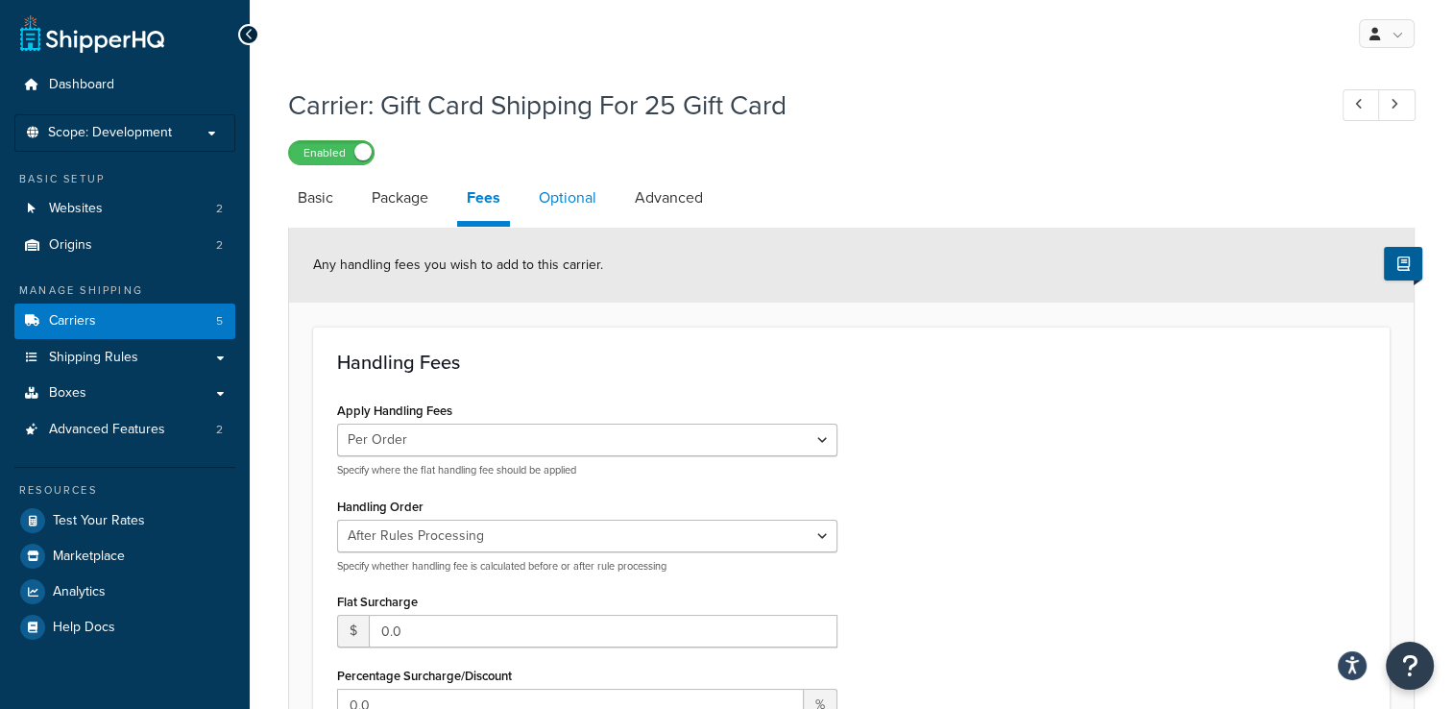
click at [578, 194] on link "Optional" at bounding box center [567, 198] width 77 height 46
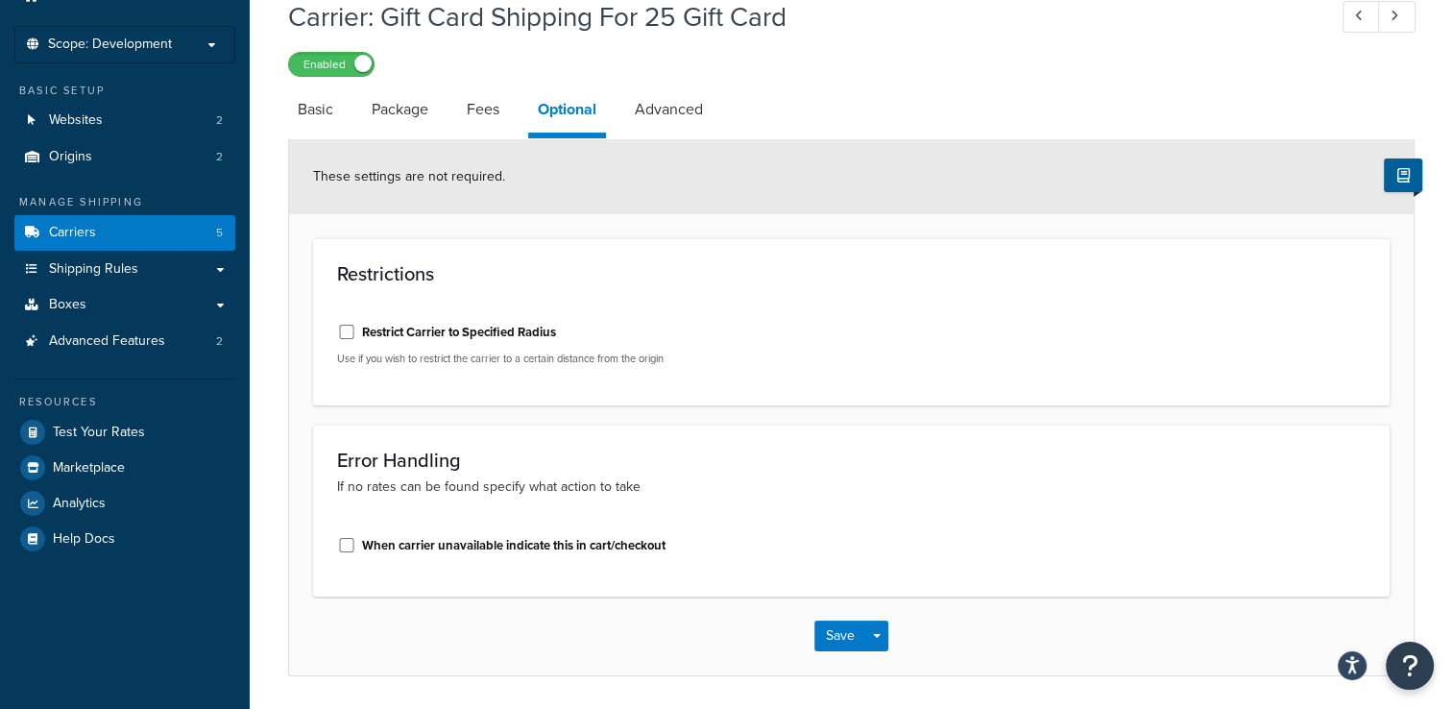
scroll to position [55, 0]
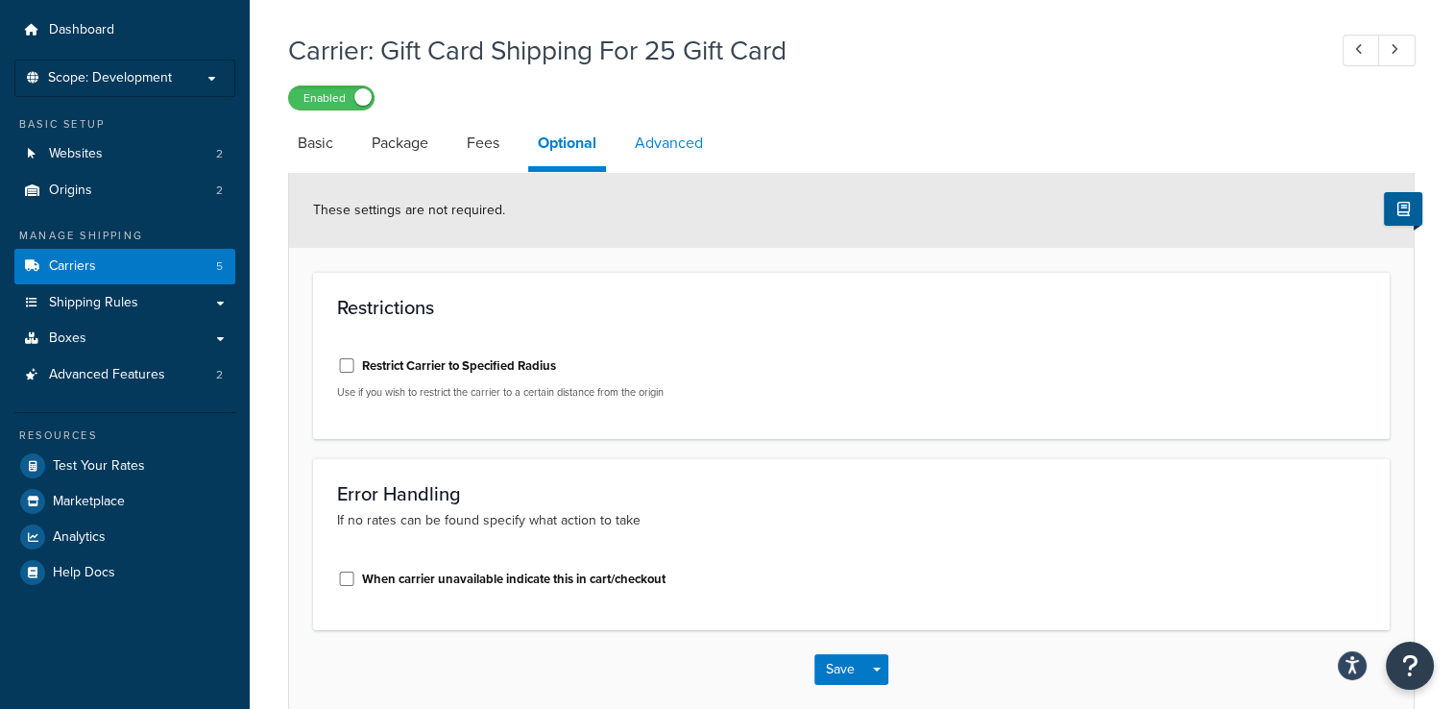
click at [671, 141] on link "Advanced" at bounding box center [668, 143] width 87 height 46
select select "false"
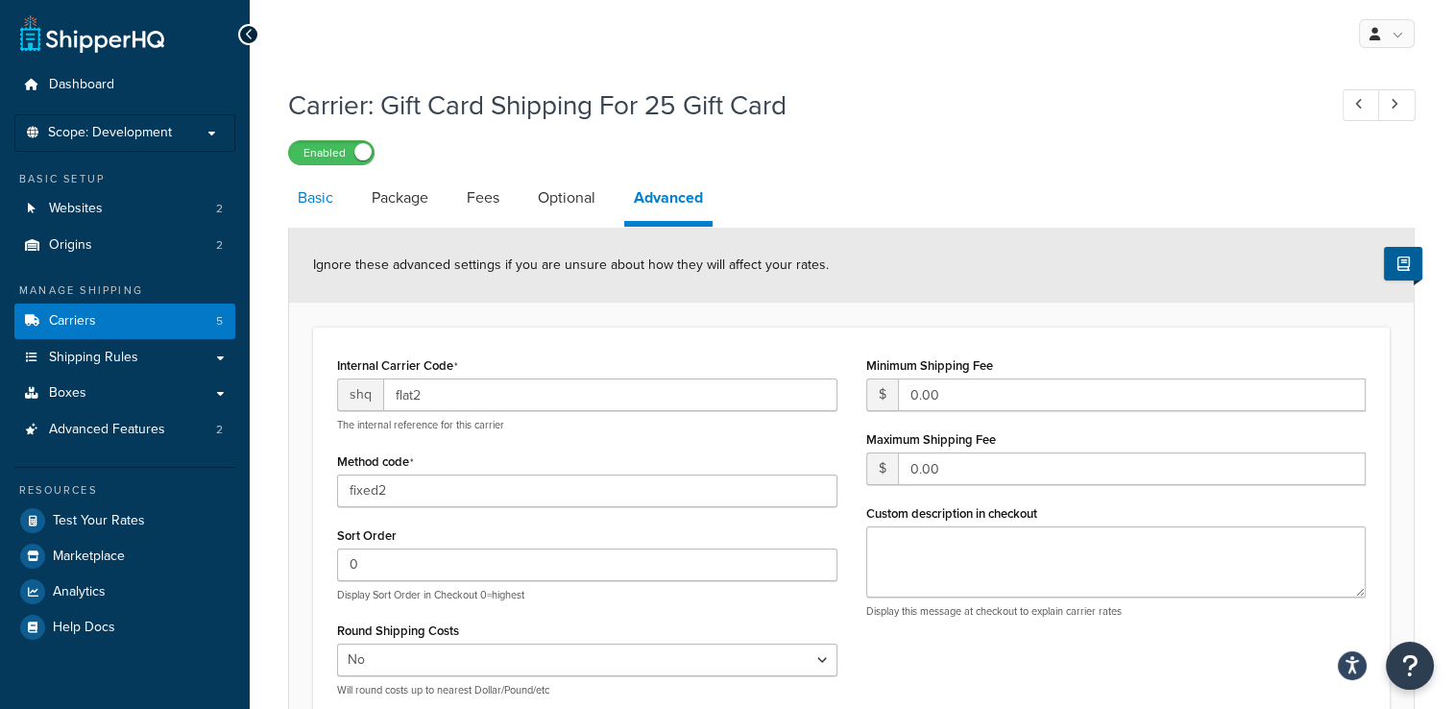
click at [315, 202] on link "Basic" at bounding box center [315, 198] width 55 height 46
select select "flat"
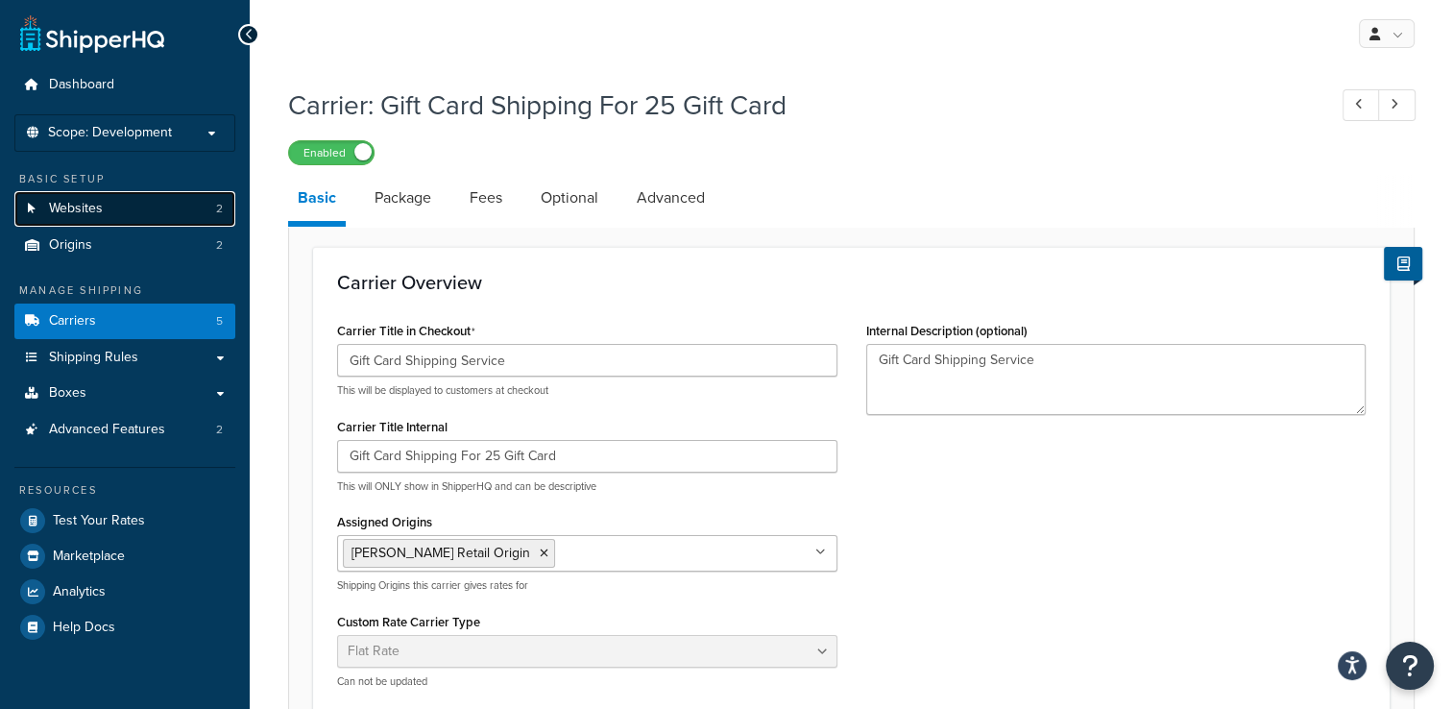
click at [147, 218] on link "Websites 2" at bounding box center [124, 209] width 221 height 36
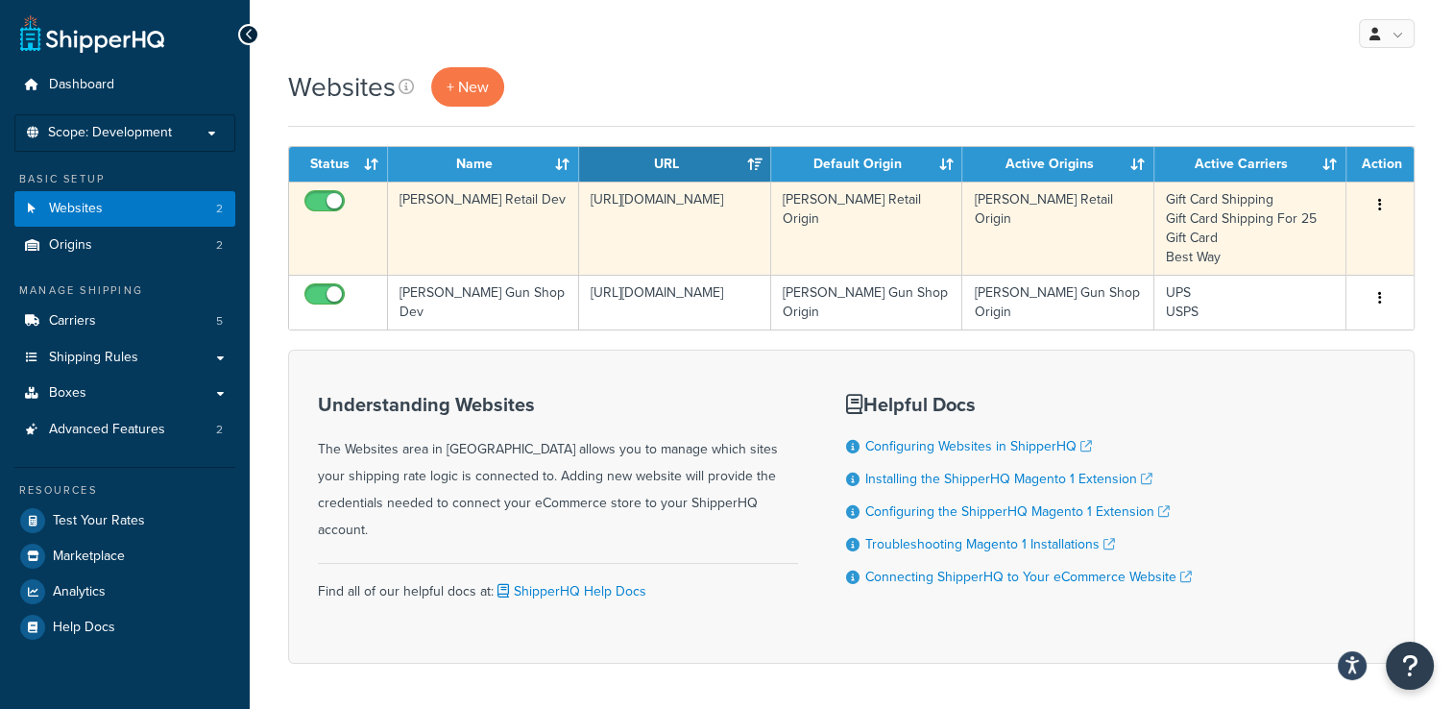
click at [1376, 213] on button "button" at bounding box center [1380, 205] width 27 height 31
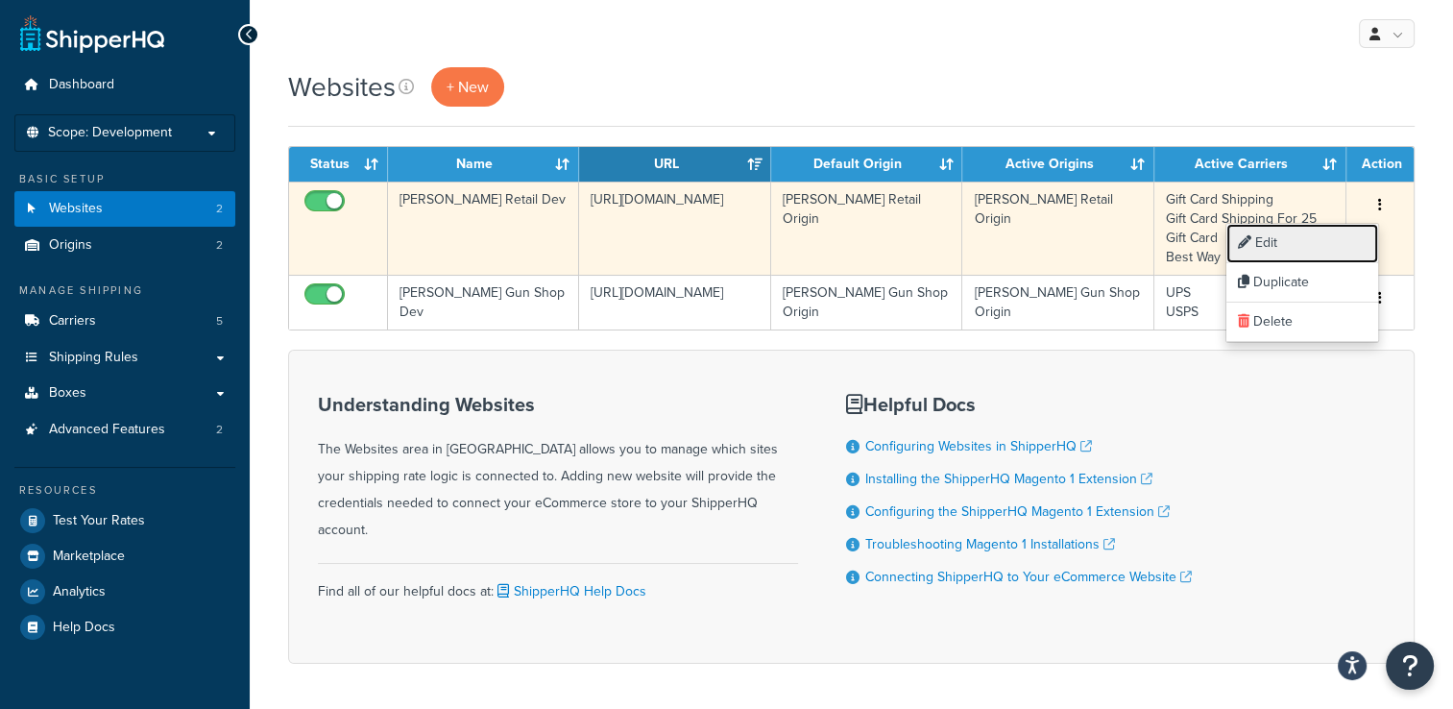
click at [1343, 245] on link "Edit" at bounding box center [1303, 243] width 152 height 39
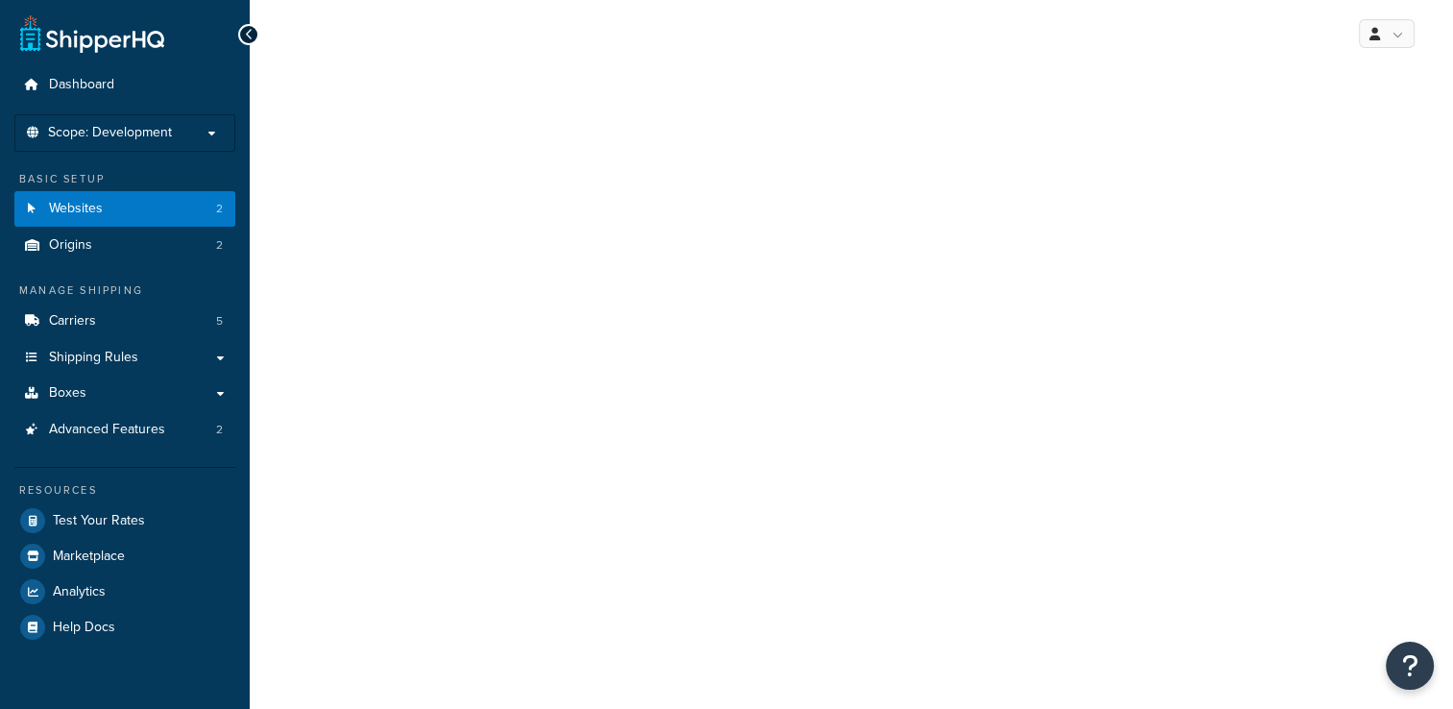
select select "28704"
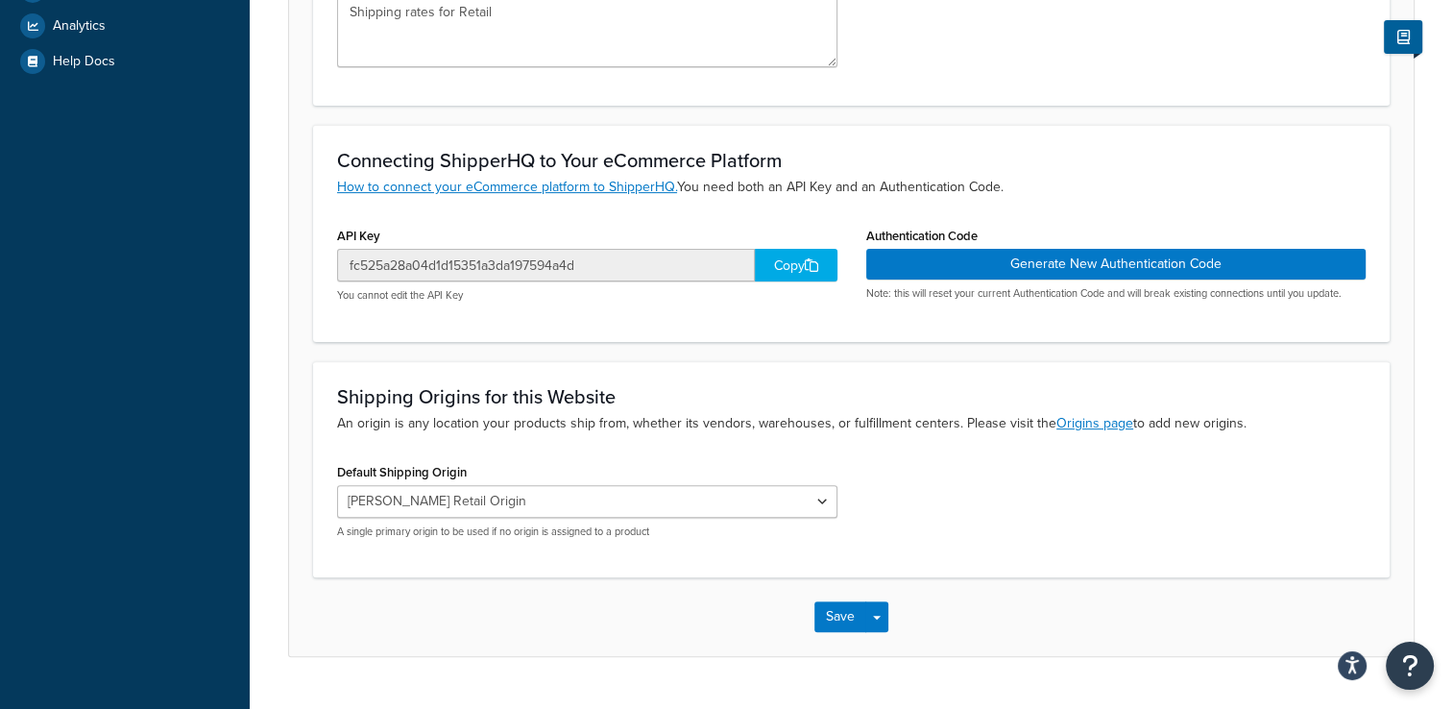
scroll to position [576, 0]
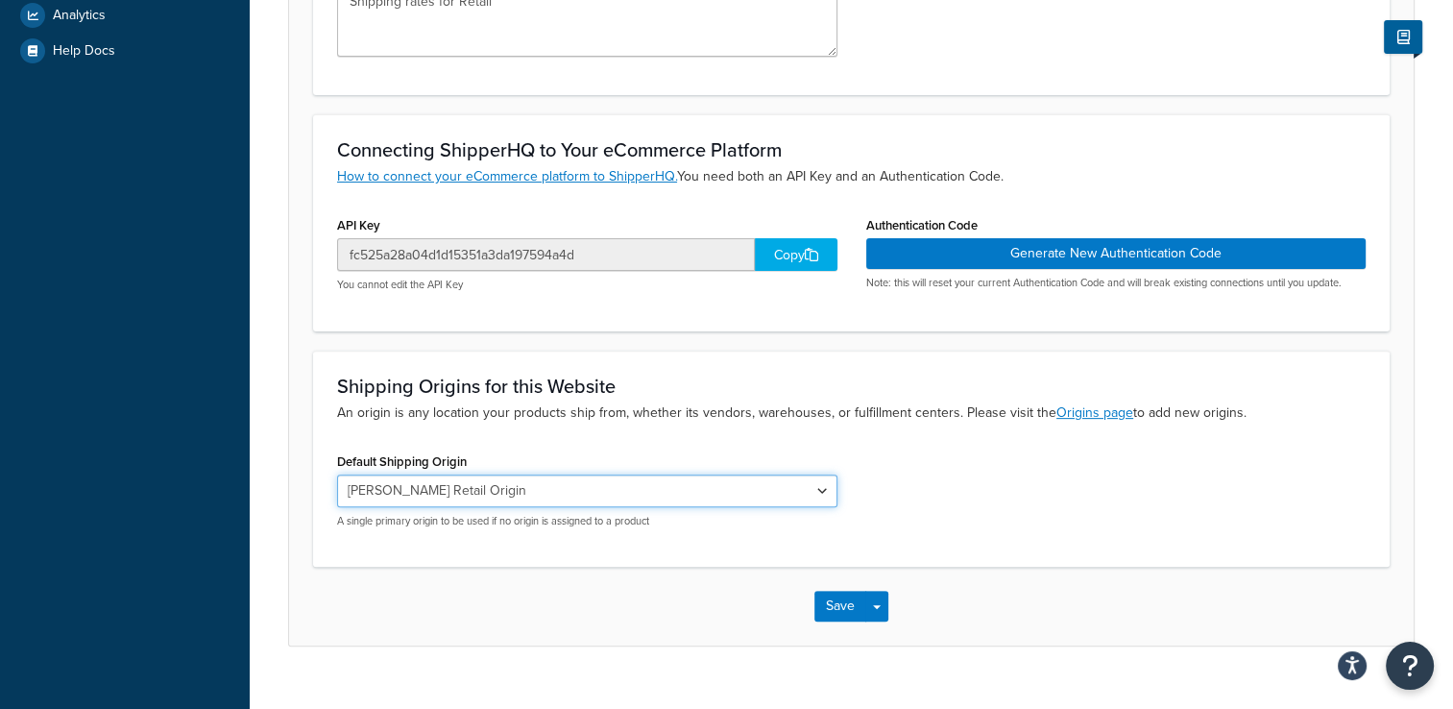
click at [823, 488] on select "Grice Gun Shop Origin Grice Retail Origin" at bounding box center [587, 491] width 500 height 33
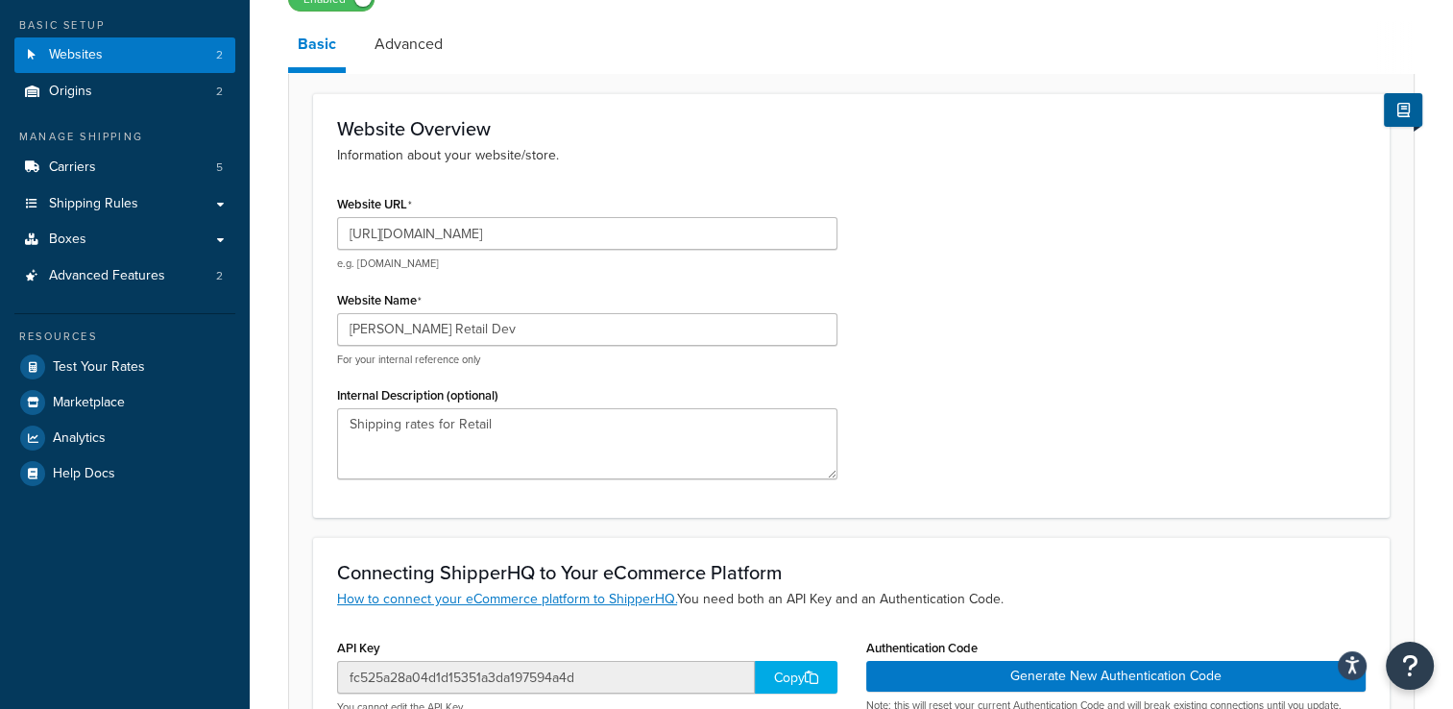
scroll to position [0, 0]
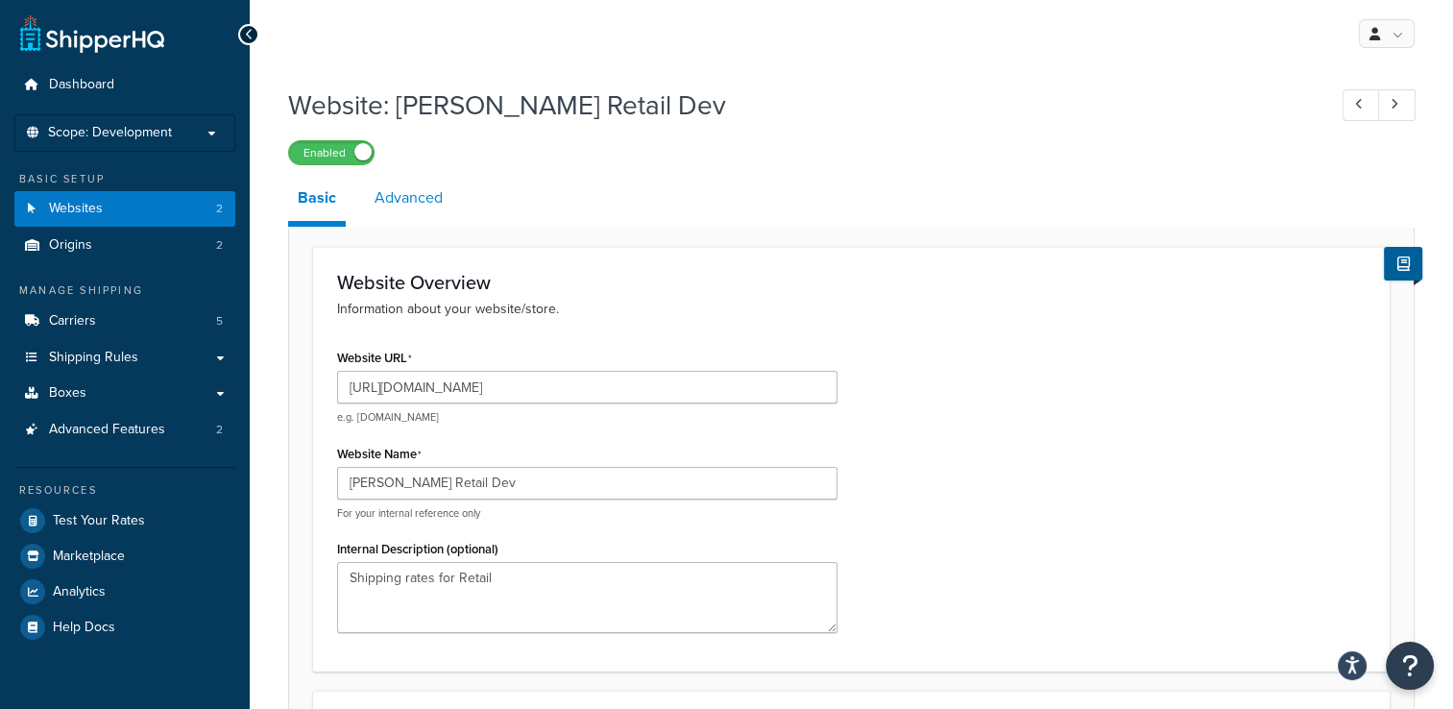
click at [421, 197] on link "Advanced" at bounding box center [408, 198] width 87 height 46
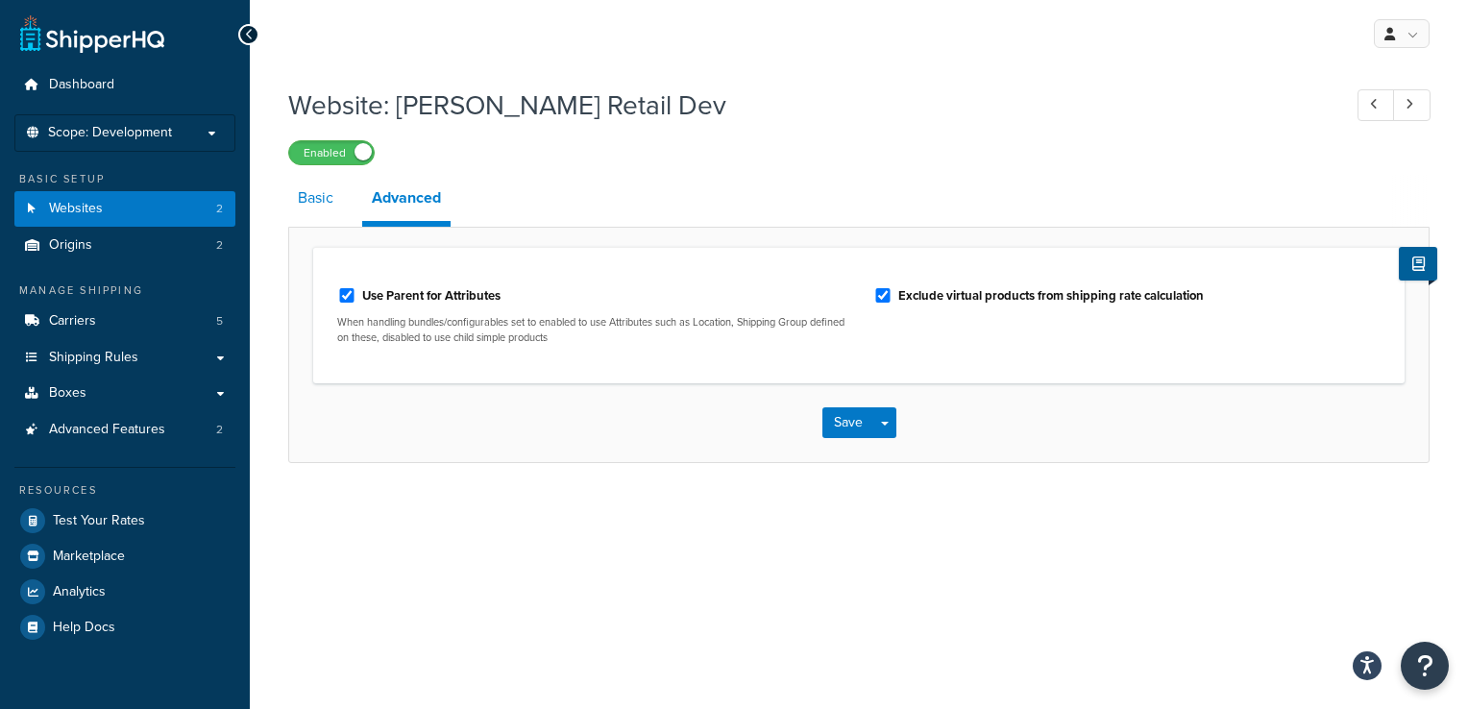
click at [330, 212] on link "Basic" at bounding box center [315, 198] width 55 height 46
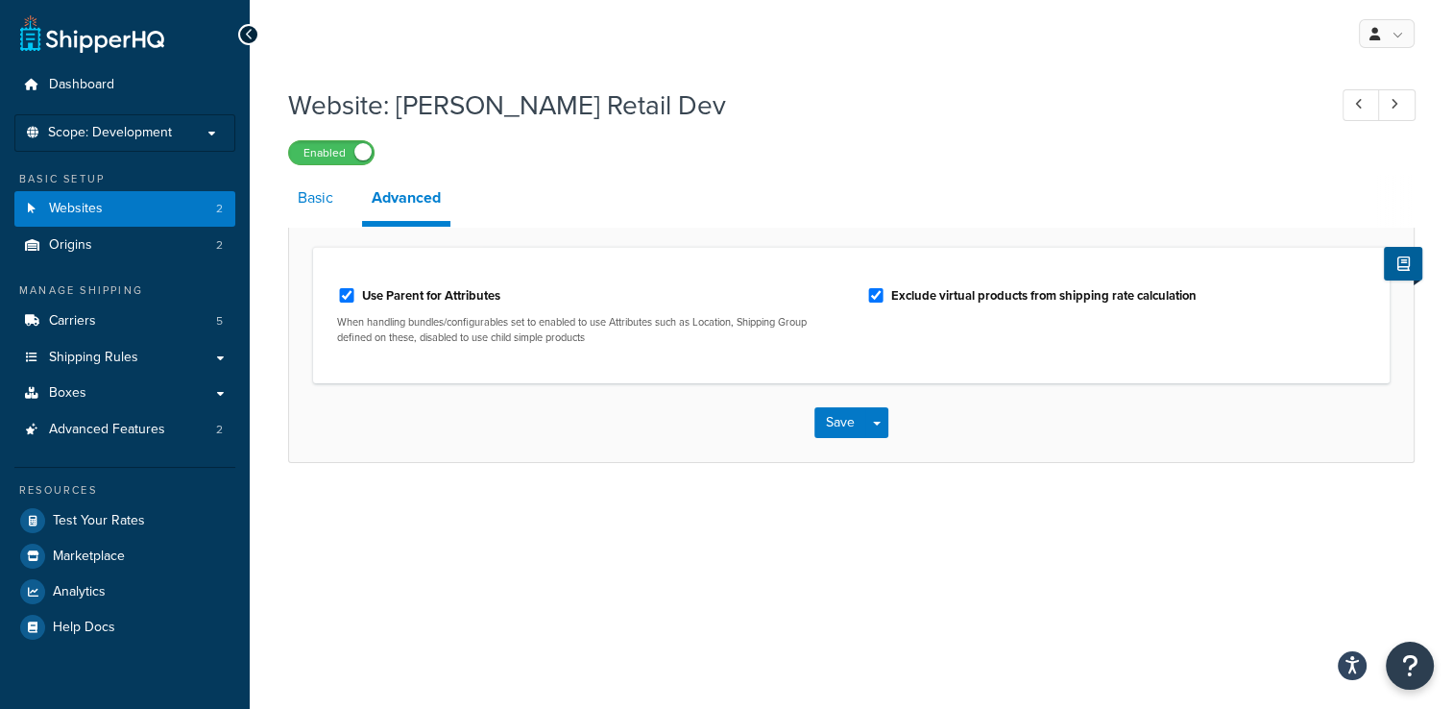
select select "28704"
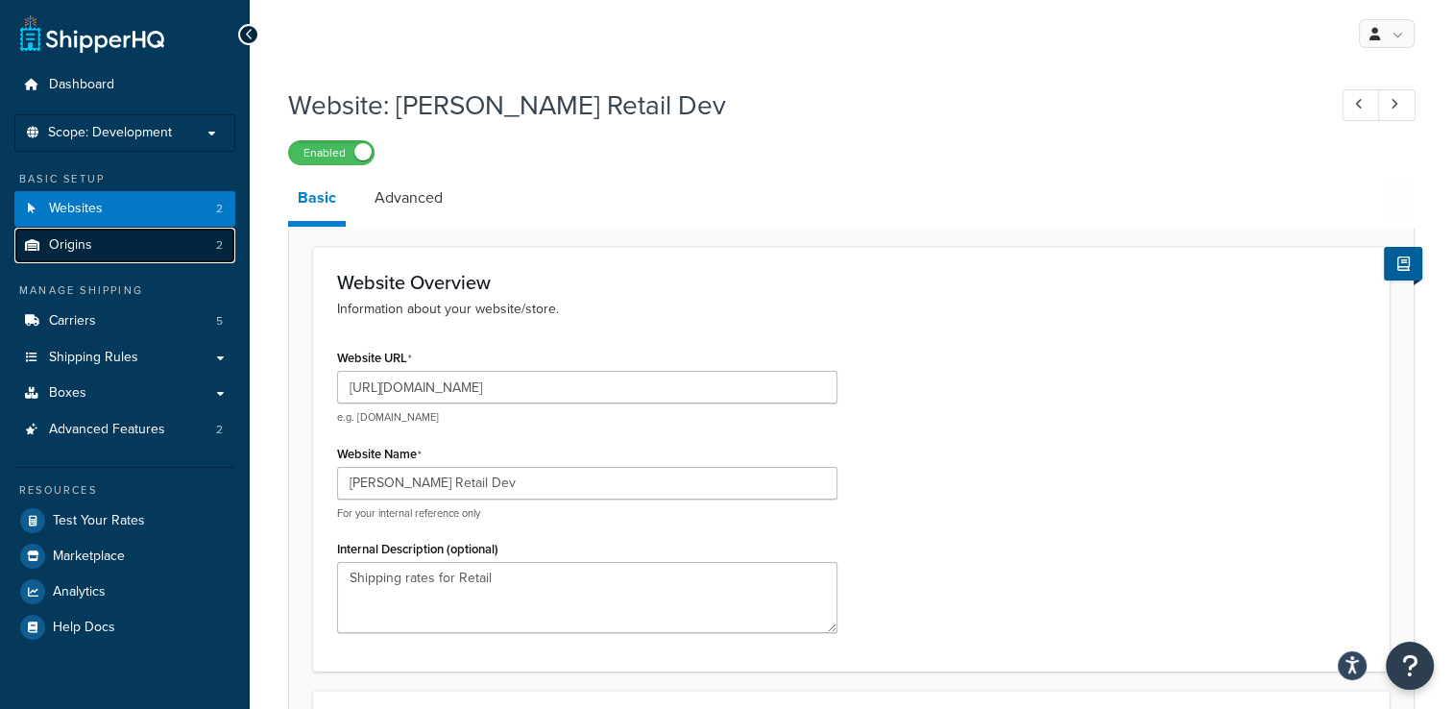
click at [138, 233] on link "Origins 2" at bounding box center [124, 246] width 221 height 36
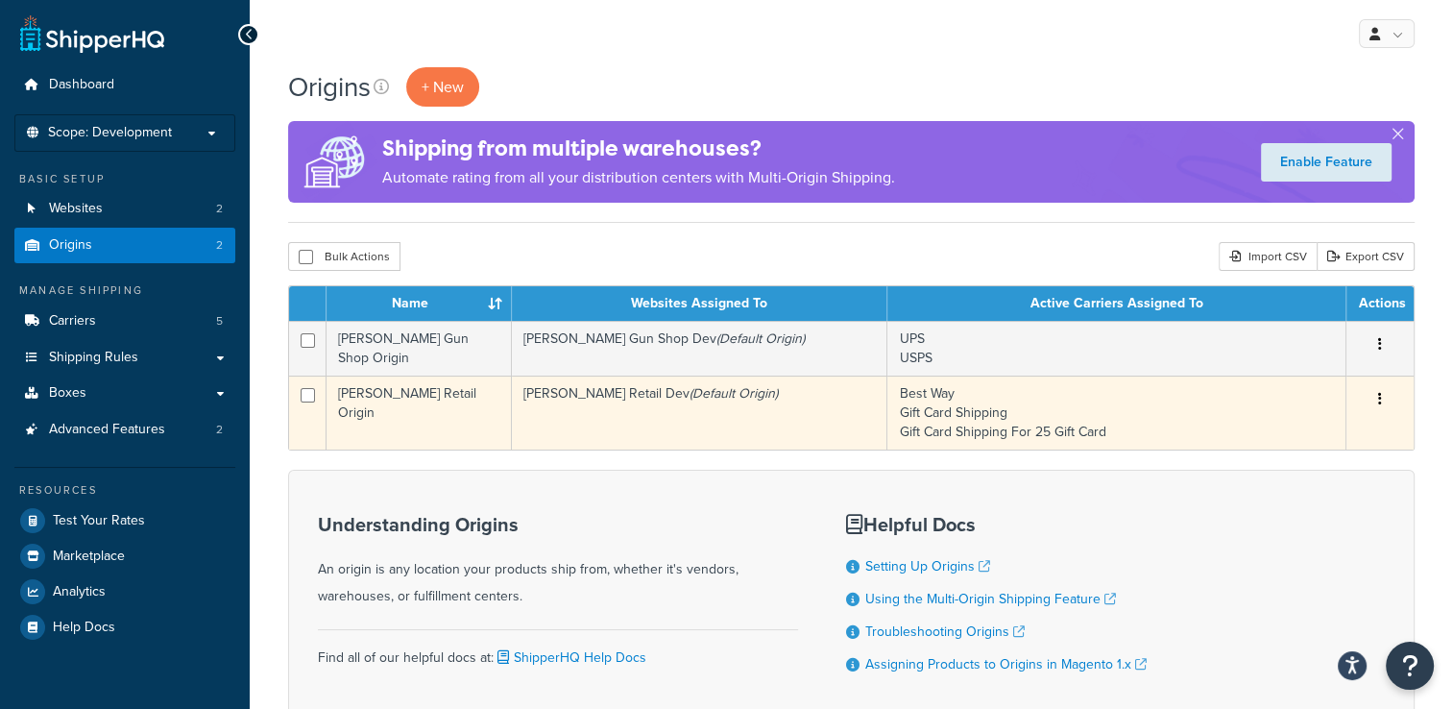
click at [1377, 401] on button "button" at bounding box center [1380, 399] width 27 height 31
click at [1348, 430] on link "Edit" at bounding box center [1317, 435] width 152 height 39
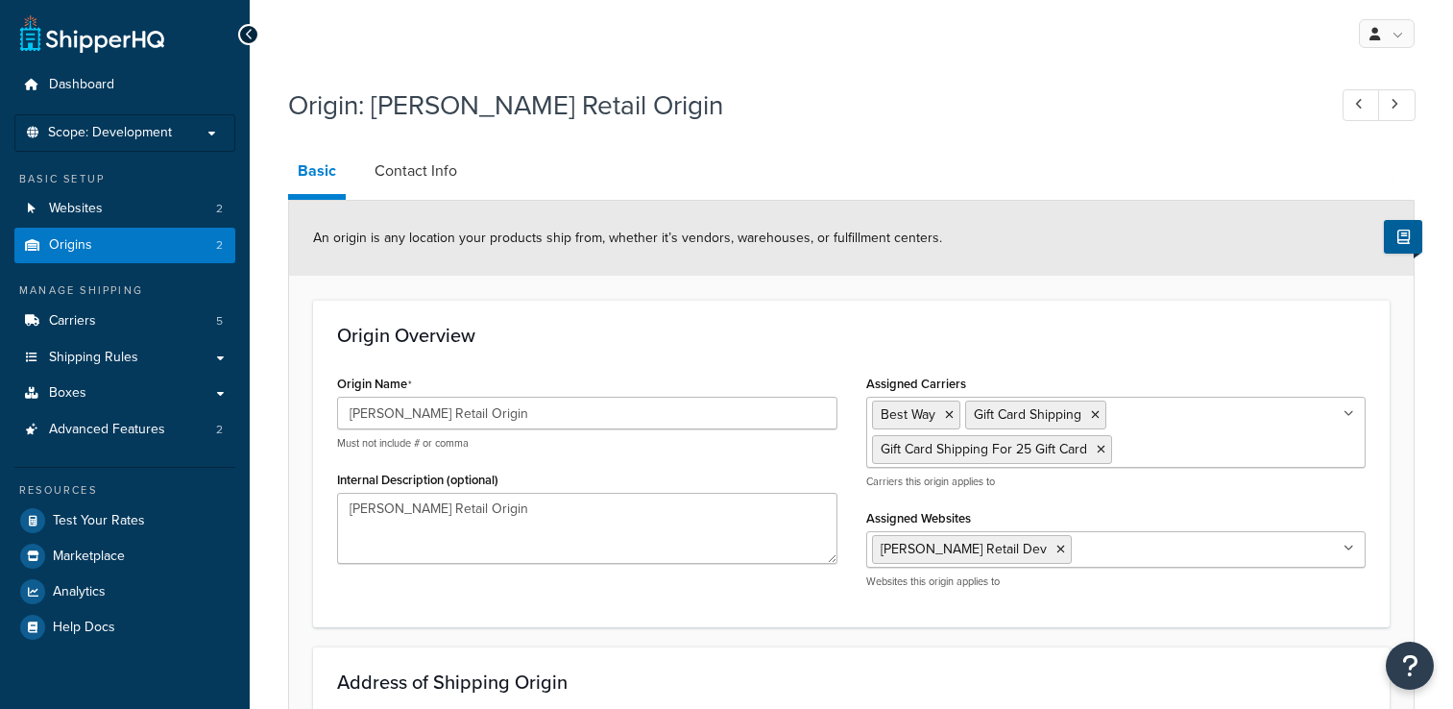
select select "38"
click at [163, 416] on link "Advanced Features 2" at bounding box center [124, 430] width 221 height 36
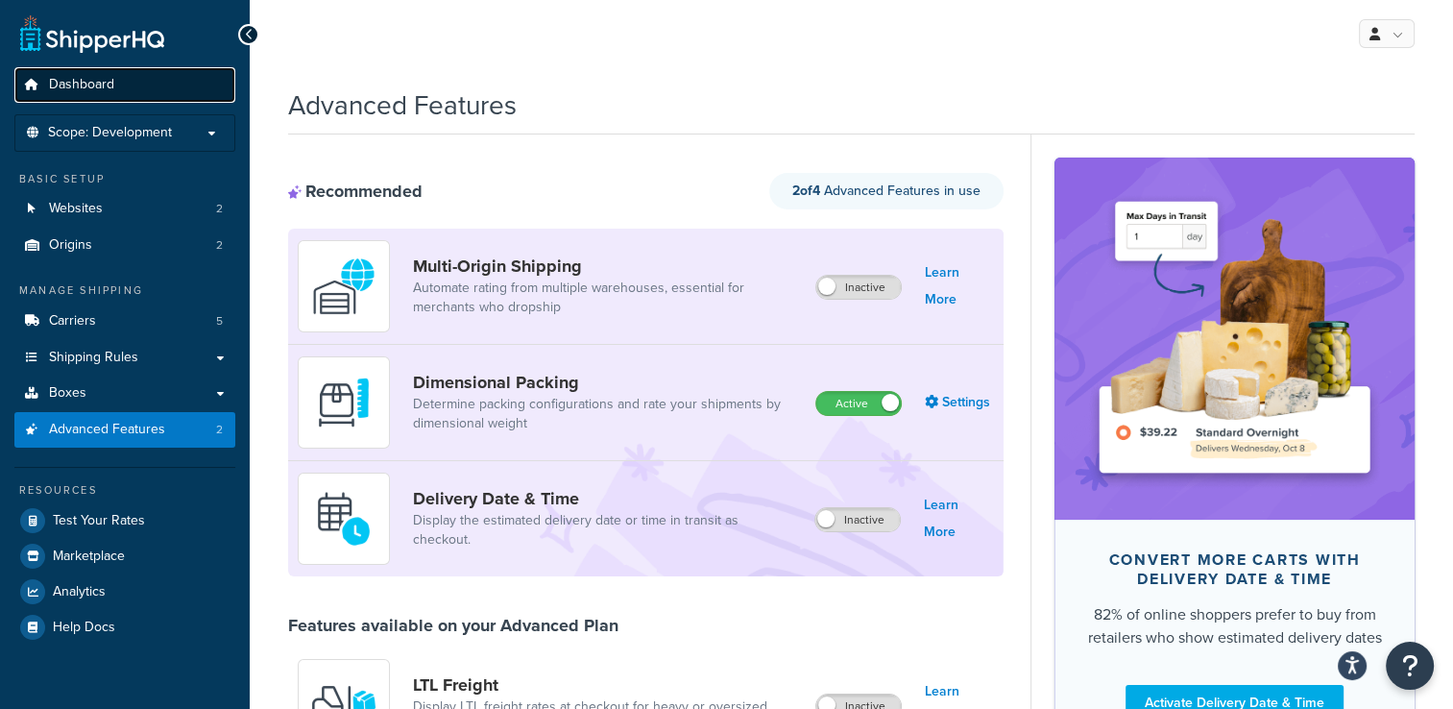
click at [87, 81] on span "Dashboard" at bounding box center [81, 85] width 65 height 16
